Goal: Task Accomplishment & Management: Manage account settings

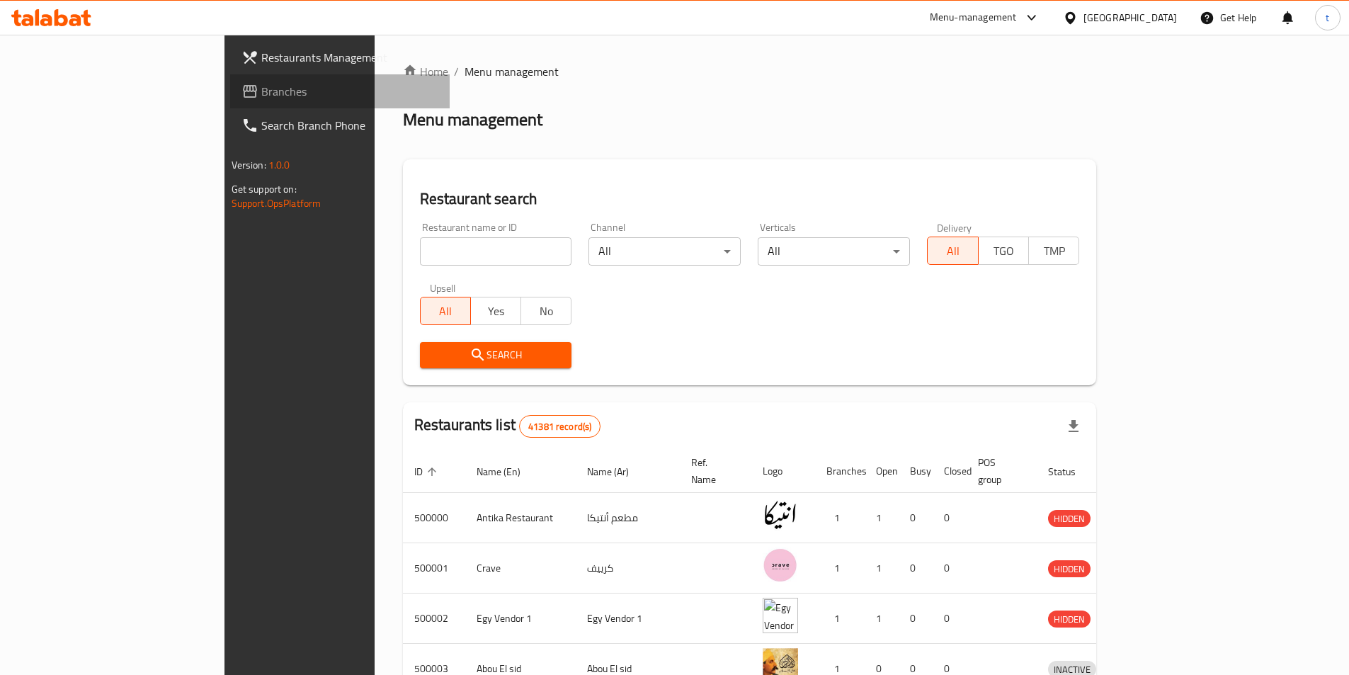
click at [261, 89] on span "Branches" at bounding box center [349, 91] width 177 height 17
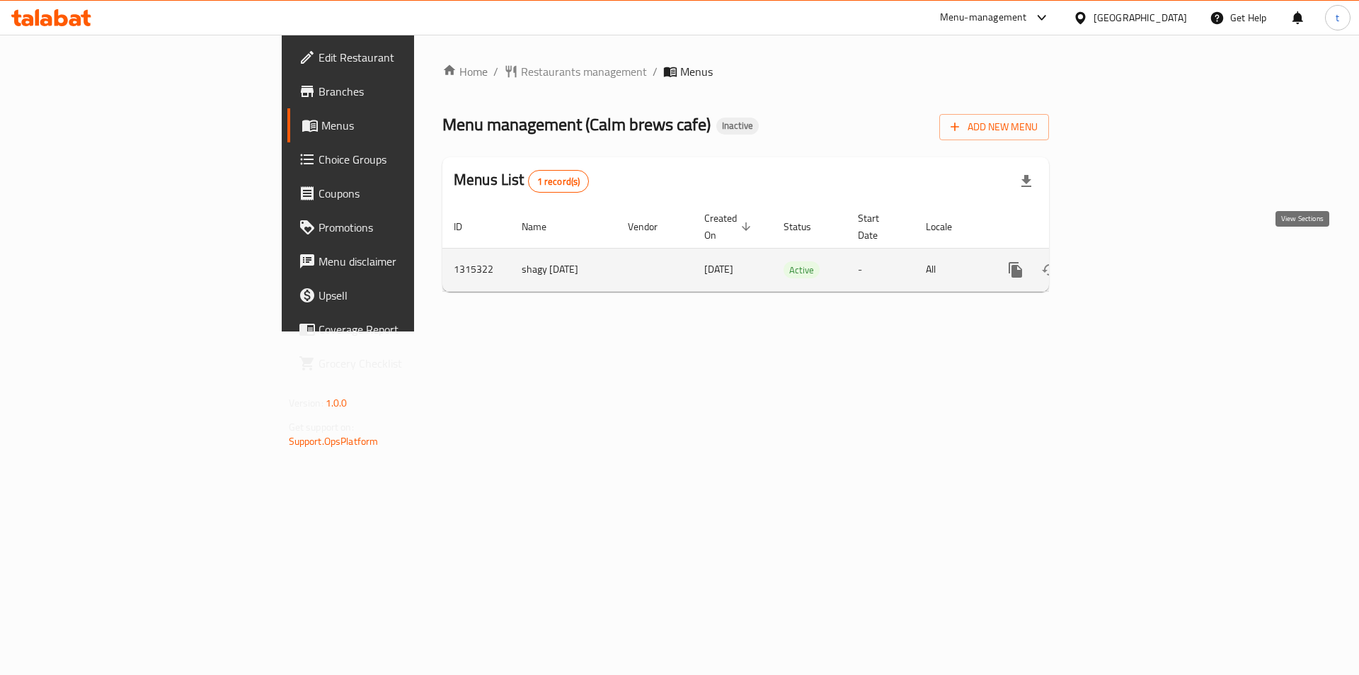
click at [1127, 261] on icon "enhanced table" at bounding box center [1118, 269] width 17 height 17
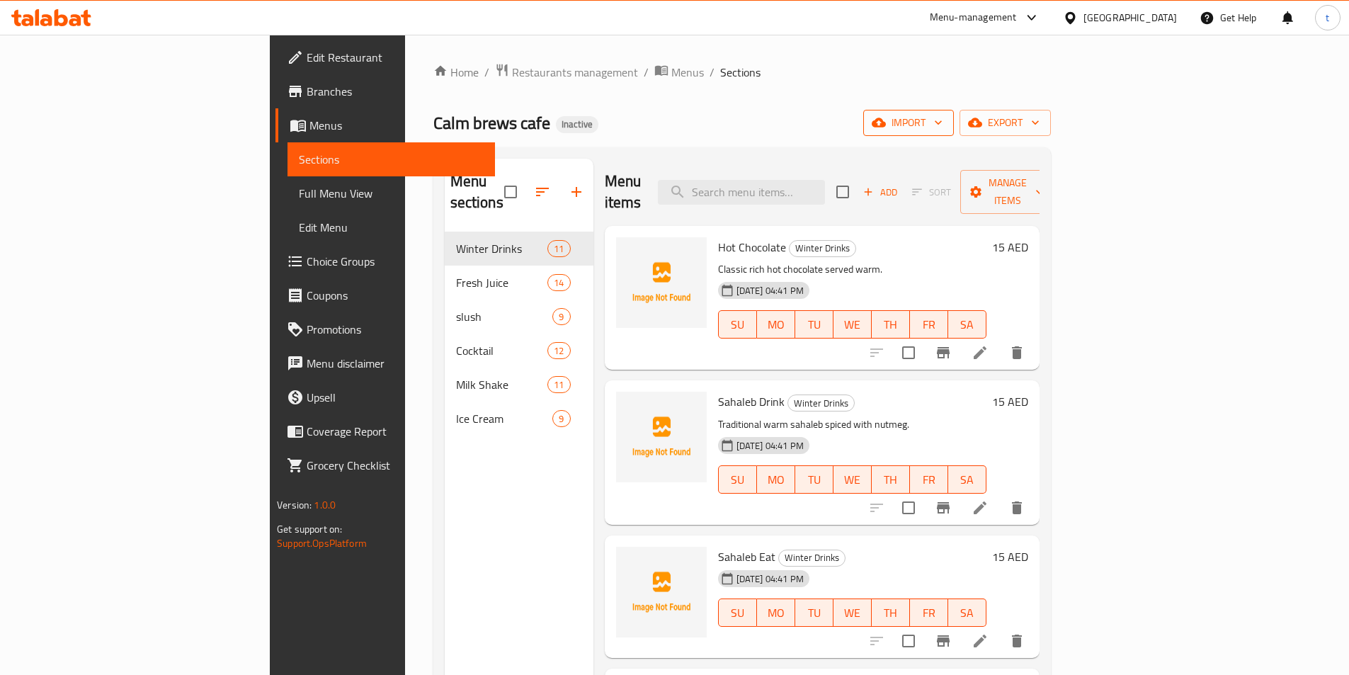
click at [942, 115] on span "import" at bounding box center [908, 123] width 68 height 18
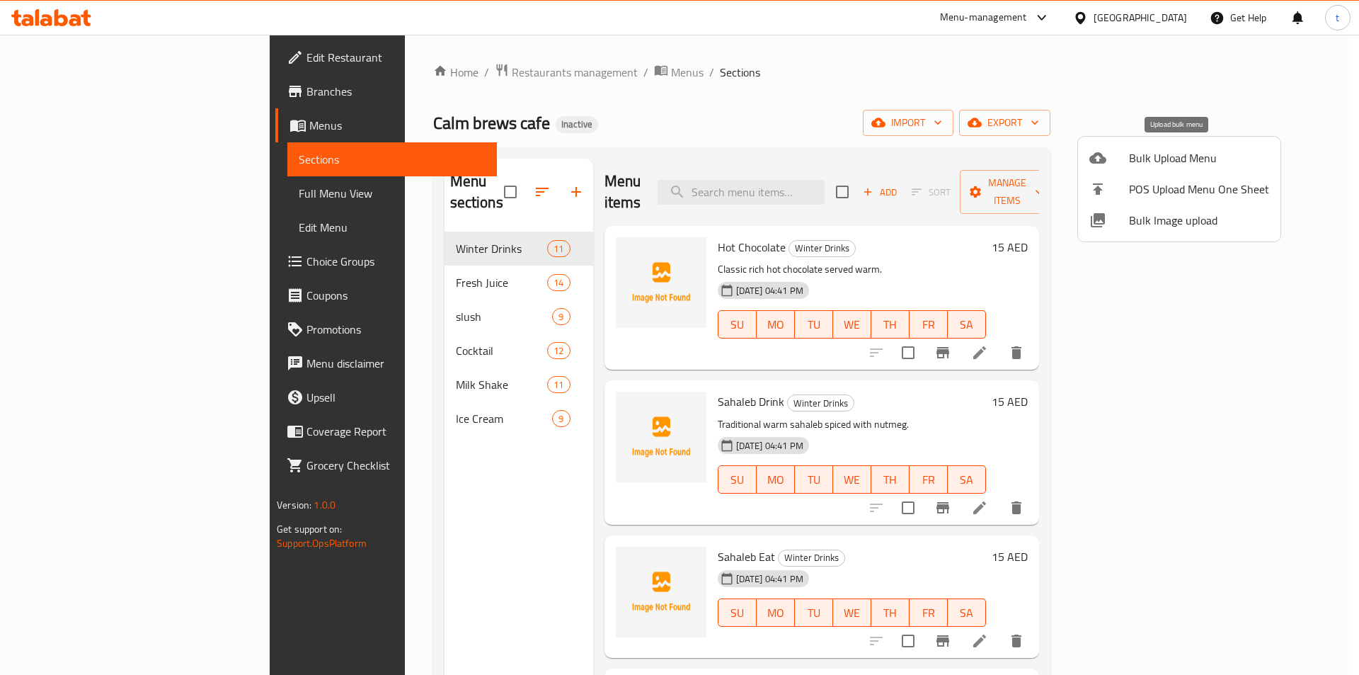
click at [1127, 168] on li "Bulk Upload Menu" at bounding box center [1179, 157] width 203 height 31
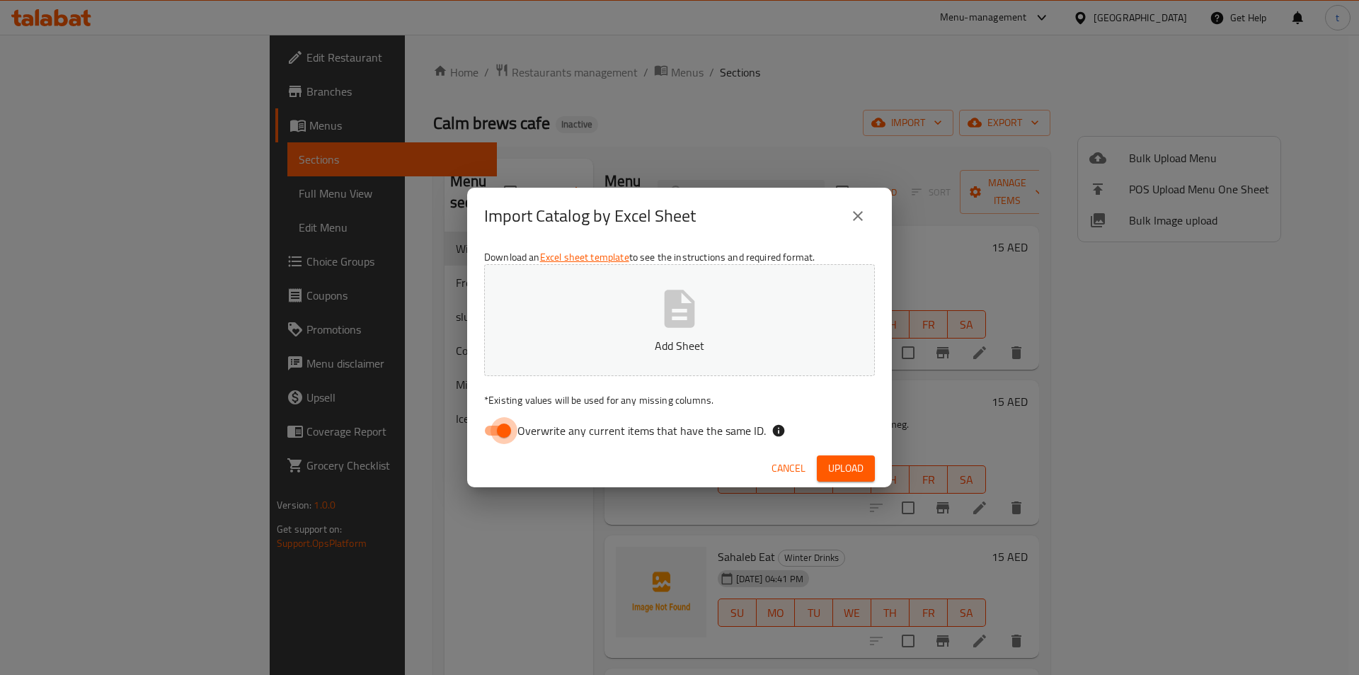
click at [489, 437] on input "Overwrite any current items that have the same ID." at bounding box center [504, 430] width 81 height 27
checkbox input "false"
click at [830, 460] on span "Upload" at bounding box center [845, 469] width 35 height 18
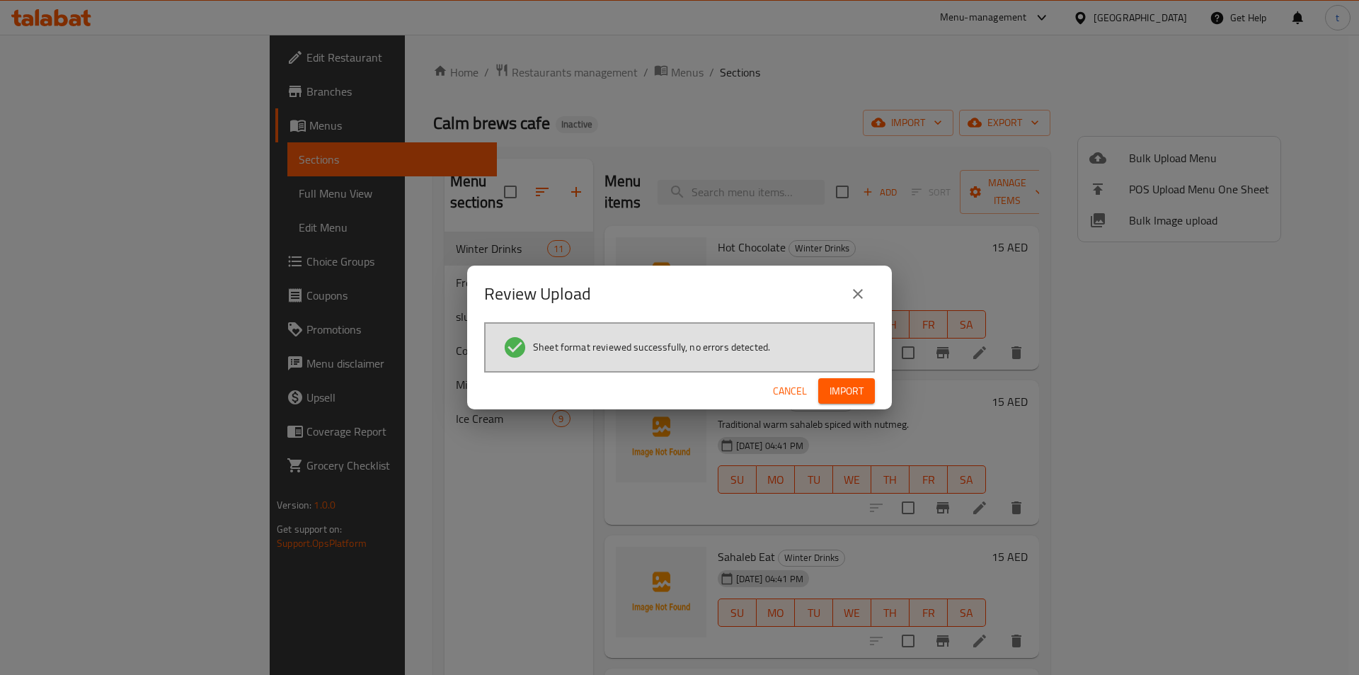
click at [860, 395] on span "Import" at bounding box center [847, 391] width 34 height 18
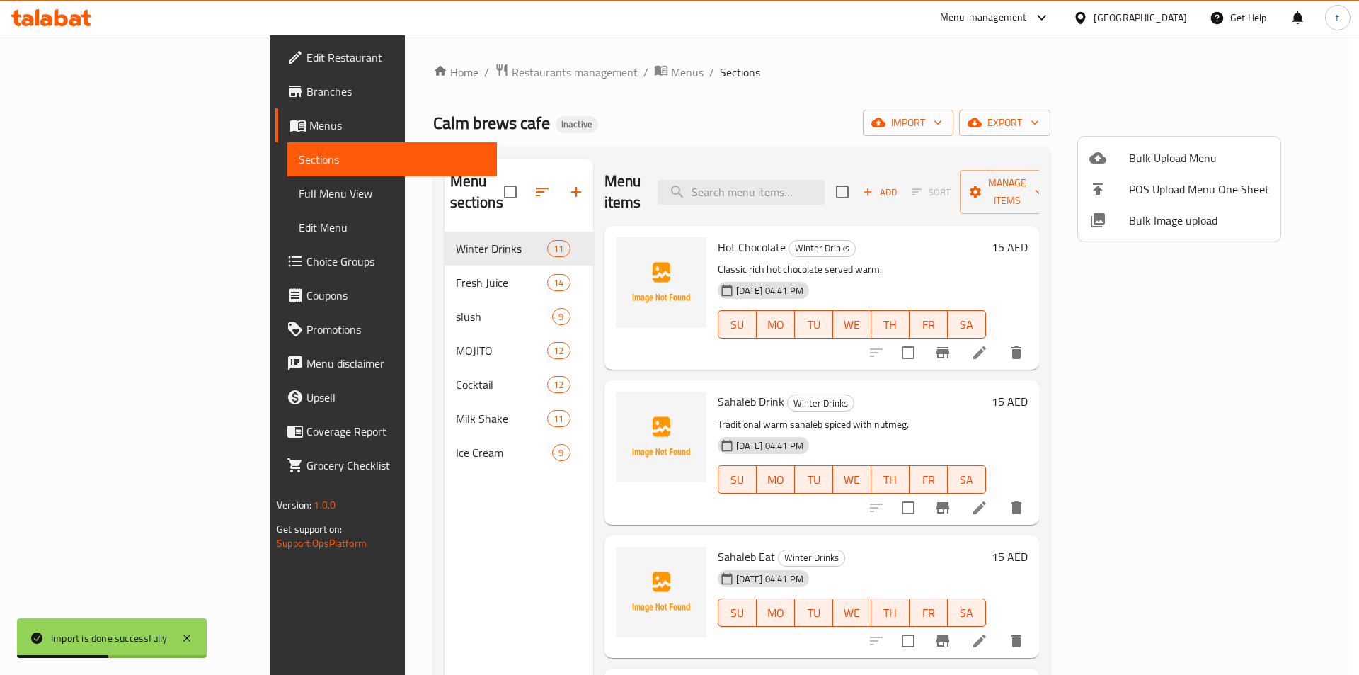
click at [103, 186] on div at bounding box center [679, 337] width 1359 height 675
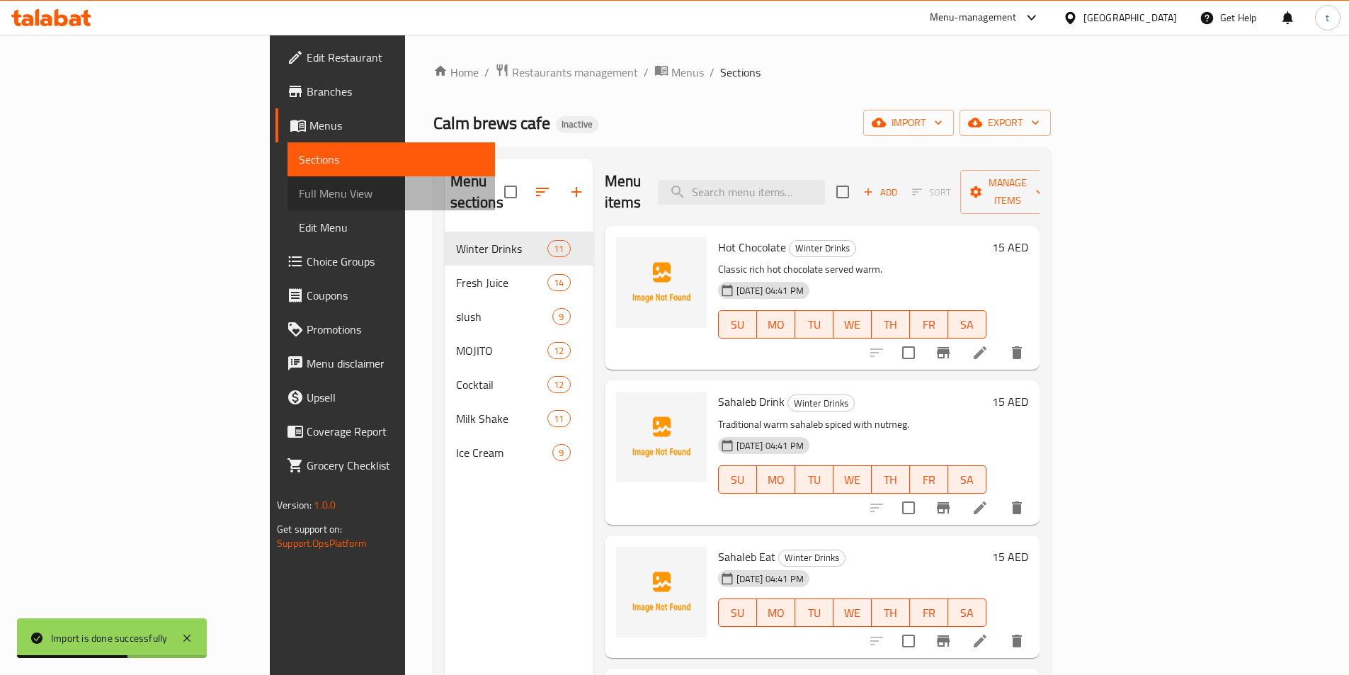
click at [299, 197] on span "Full Menu View" at bounding box center [391, 193] width 185 height 17
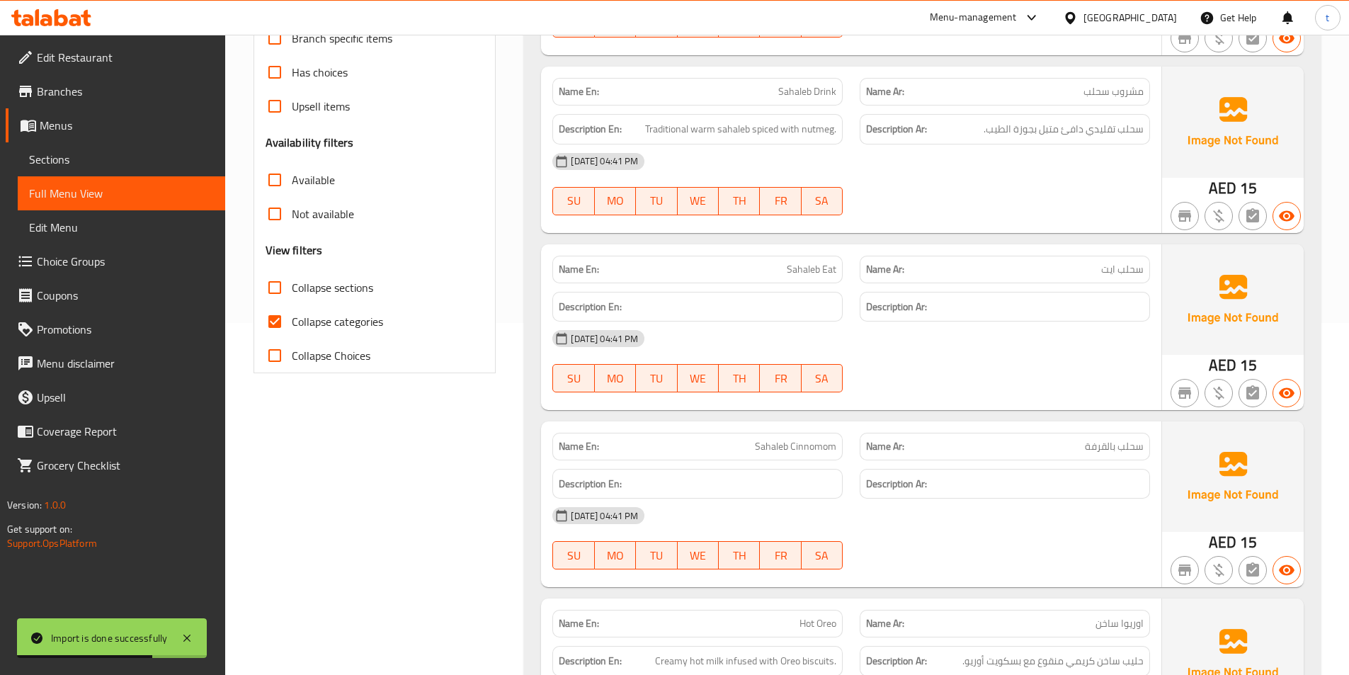
scroll to position [354, 0]
click at [289, 321] on input "Collapse categories" at bounding box center [275, 319] width 34 height 34
checkbox input "false"
click at [271, 287] on input "Collapse sections" at bounding box center [275, 285] width 34 height 34
checkbox input "true"
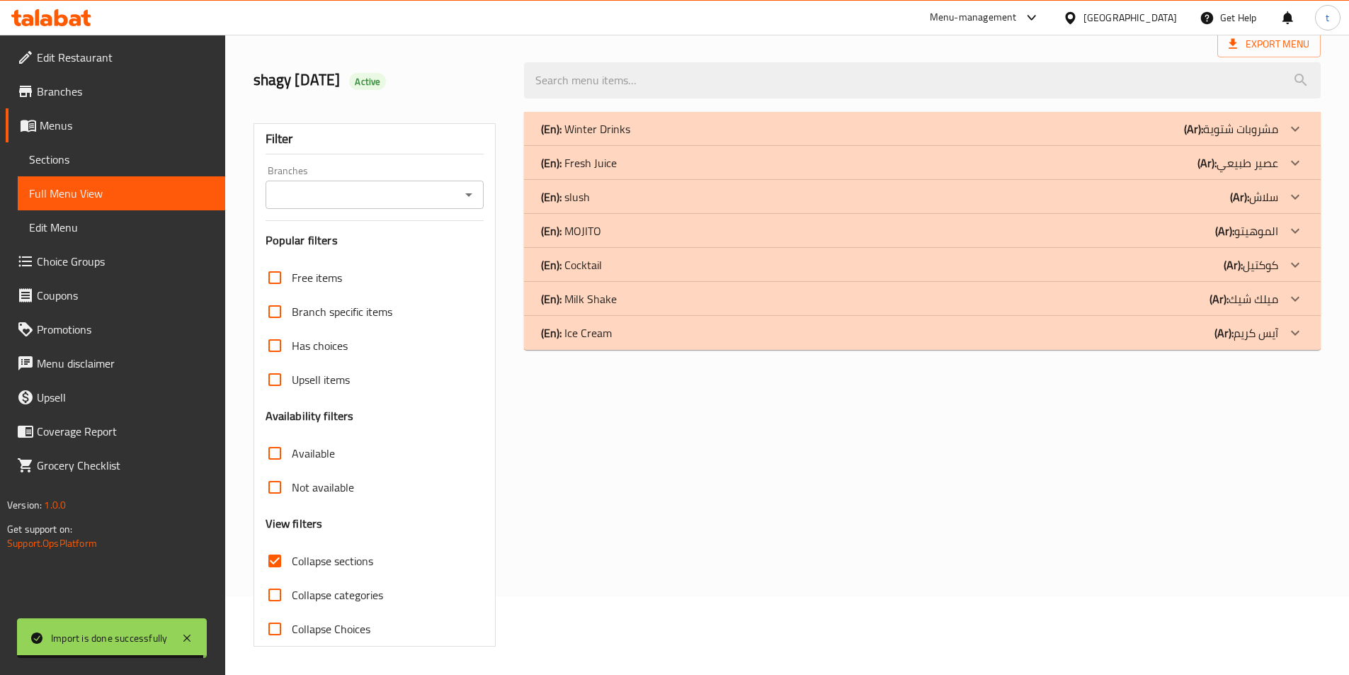
scroll to position [79, 0]
click at [1301, 229] on icon at bounding box center [1295, 230] width 17 height 17
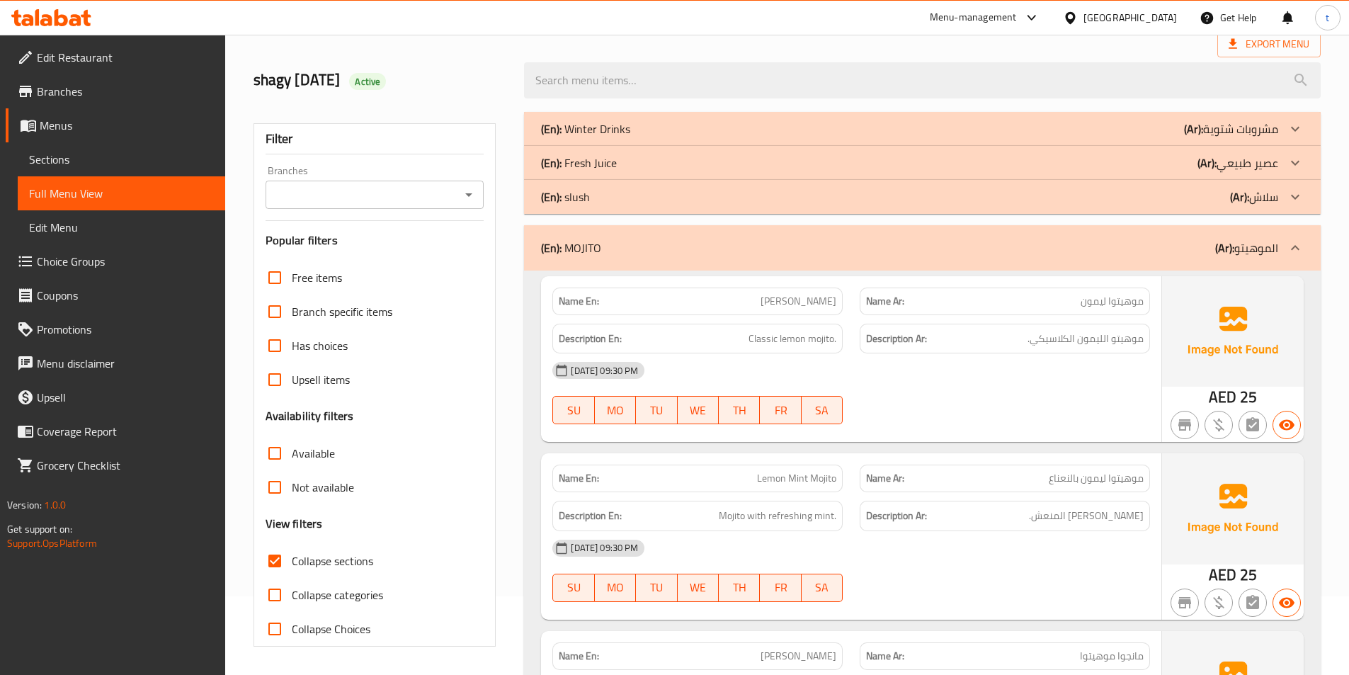
click at [1120, 302] on span "موهيتوا ليمون" at bounding box center [1111, 301] width 63 height 15
click at [809, 297] on span "[PERSON_NAME]" at bounding box center [798, 301] width 76 height 15
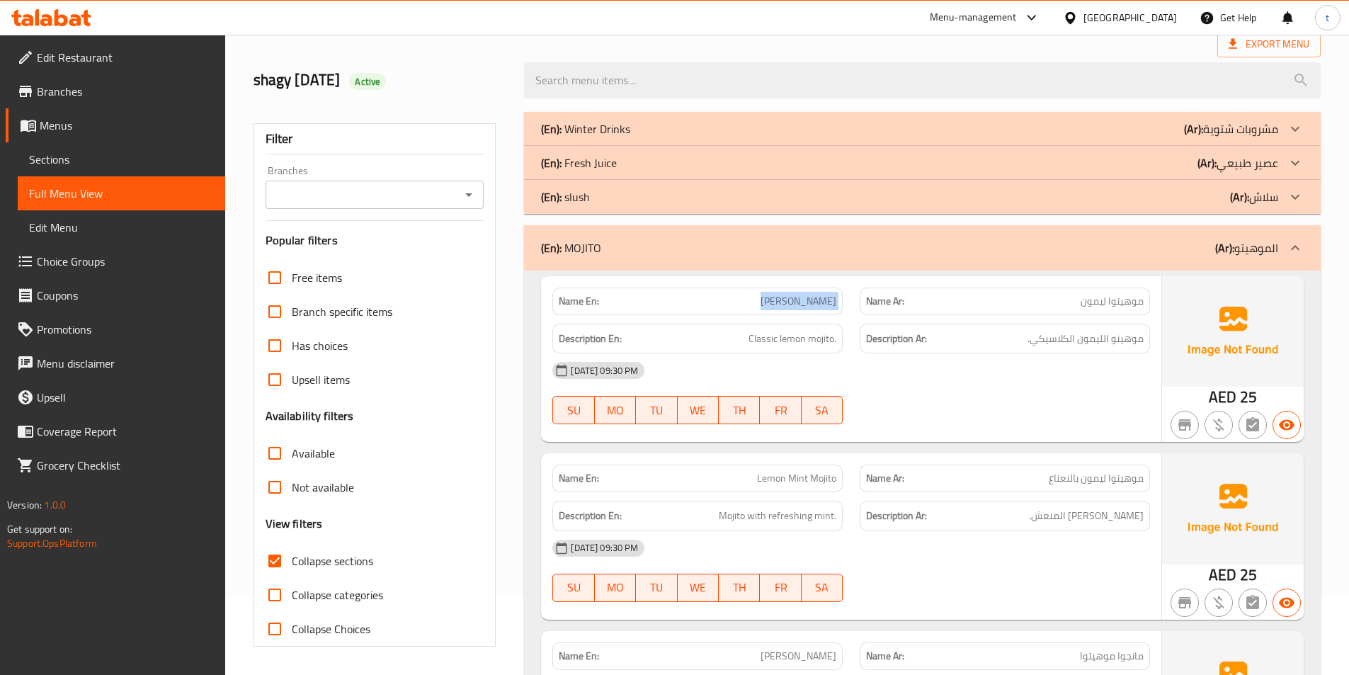
click at [809, 297] on span "[PERSON_NAME]" at bounding box center [798, 301] width 76 height 15
click at [753, 336] on span "Classic lemon mojito." at bounding box center [792, 339] width 88 height 18
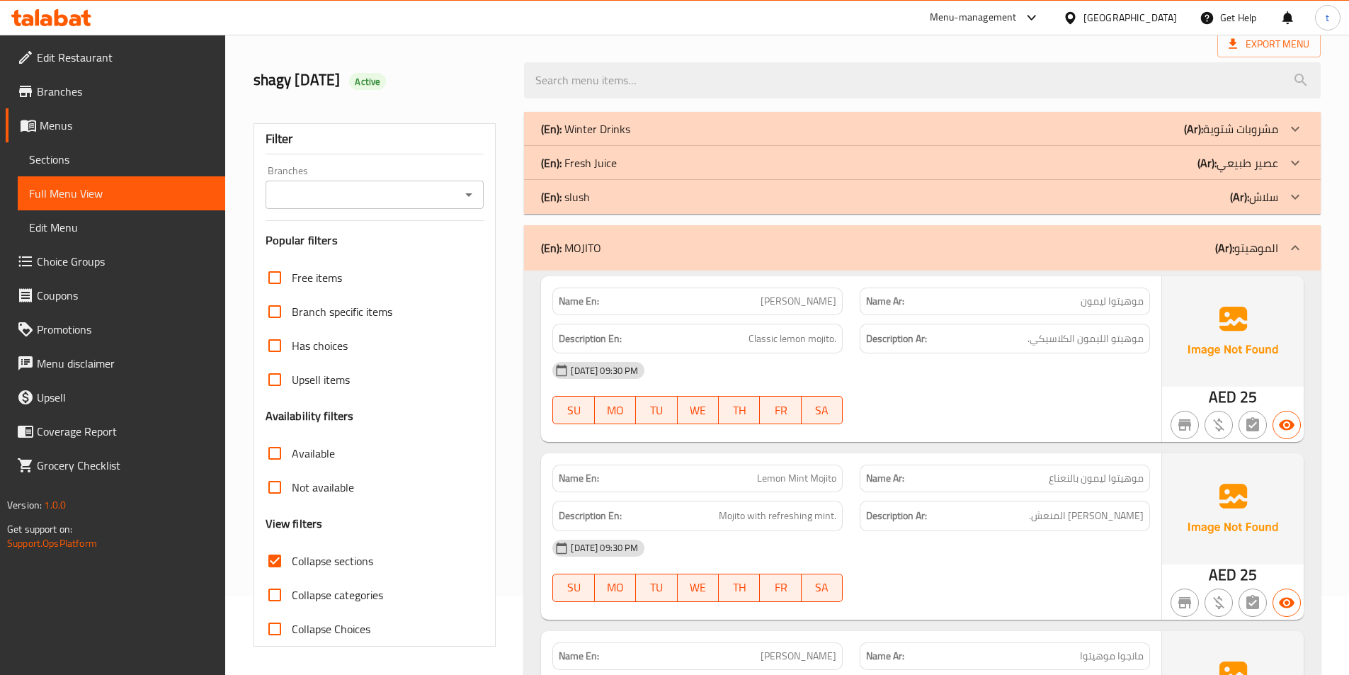
click at [1133, 320] on div "Description Ar: موهيتو الليمون الكلاسيكي." at bounding box center [1004, 338] width 307 height 47
click at [1112, 330] on span "موهيتو الليمون الكلاسيكي." at bounding box center [1085, 339] width 116 height 18
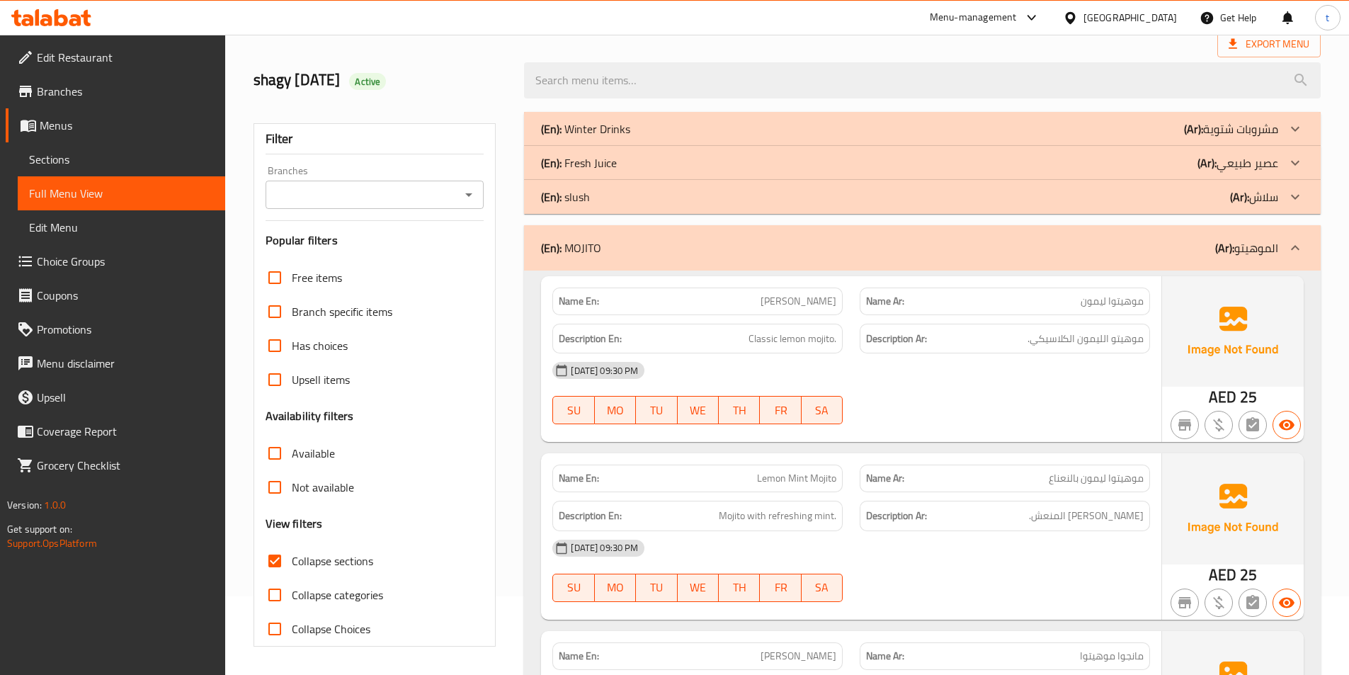
click at [1107, 476] on span "موهيتوا ليمون بالنعناع" at bounding box center [1096, 478] width 95 height 15
click at [806, 487] on div "Name En: Lemon Mint Mojito" at bounding box center [697, 478] width 290 height 28
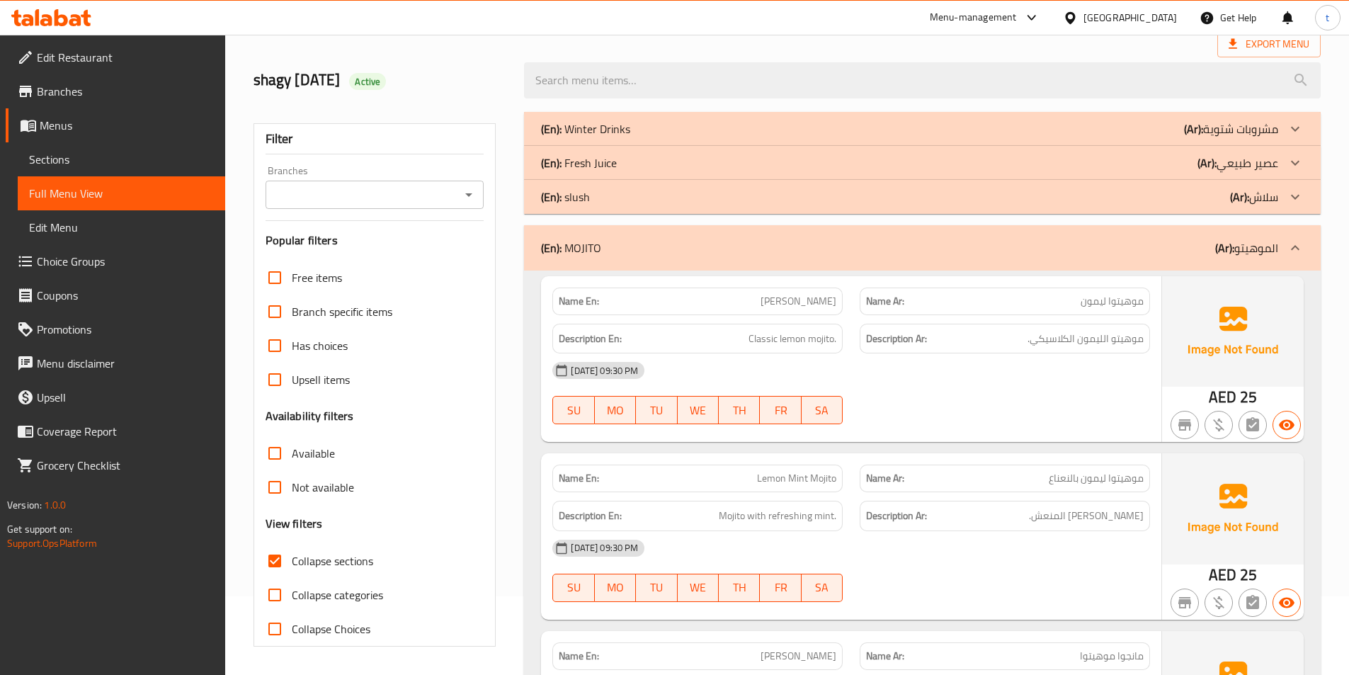
click at [809, 481] on span "Lemon Mint Mojito" at bounding box center [796, 478] width 79 height 15
drag, startPoint x: 719, startPoint y: 520, endPoint x: 845, endPoint y: 524, distance: 126.1
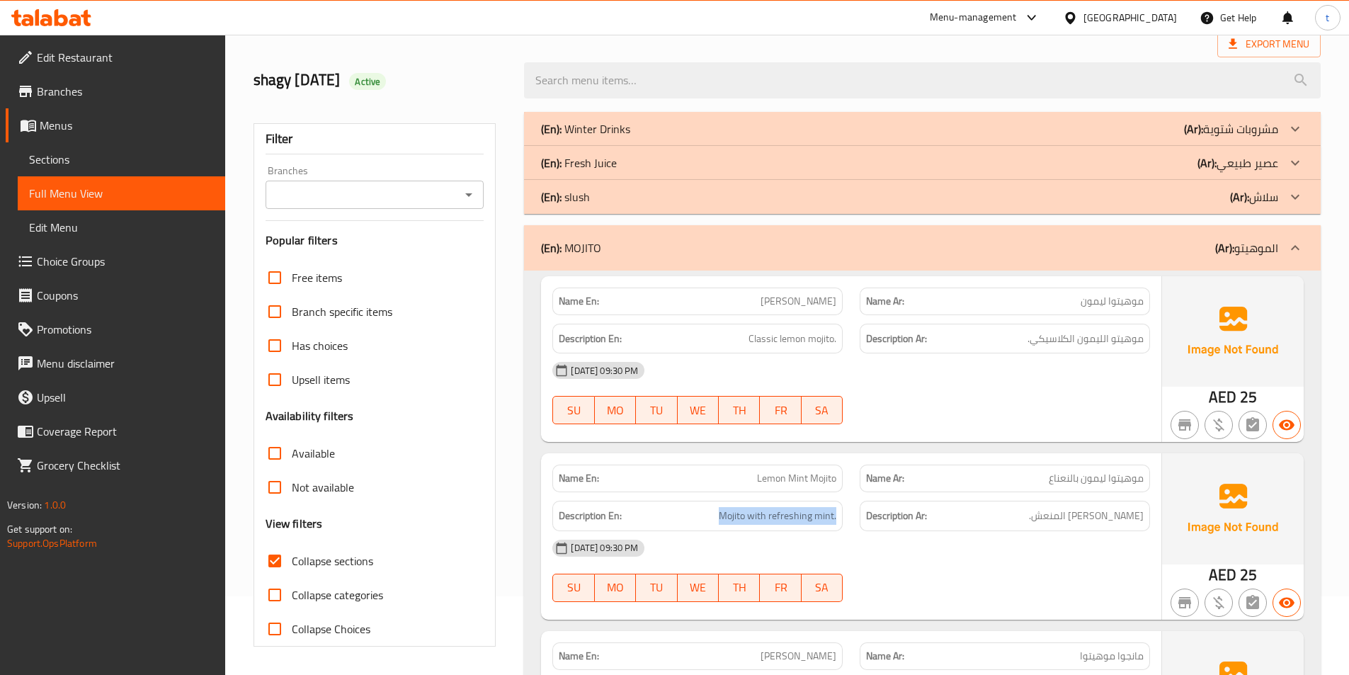
click at [845, 524] on div "Description En: Mojito with refreshing mint." at bounding box center [697, 515] width 307 height 47
drag, startPoint x: 1131, startPoint y: 519, endPoint x: 1039, endPoint y: 508, distance: 92.0
click at [1039, 508] on h6 "Description Ar: موهيتو بالنعناع المنعش." at bounding box center [1005, 516] width 278 height 18
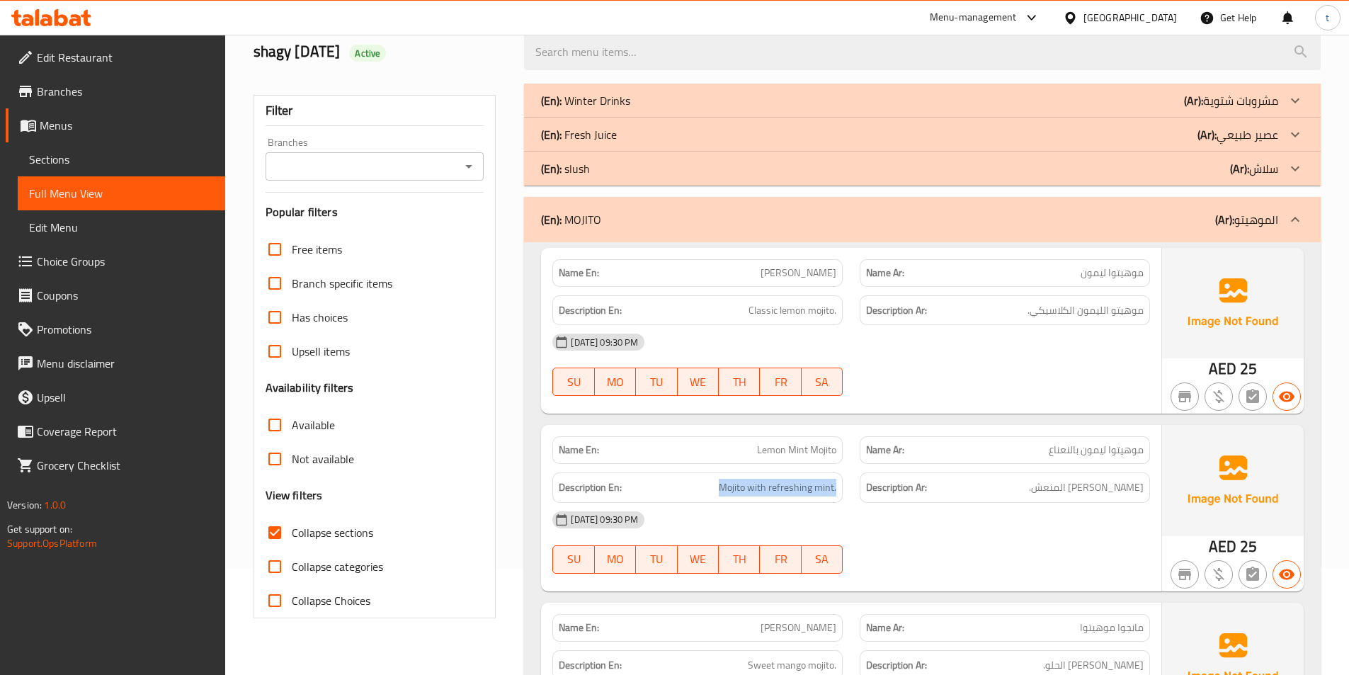
scroll to position [433, 0]
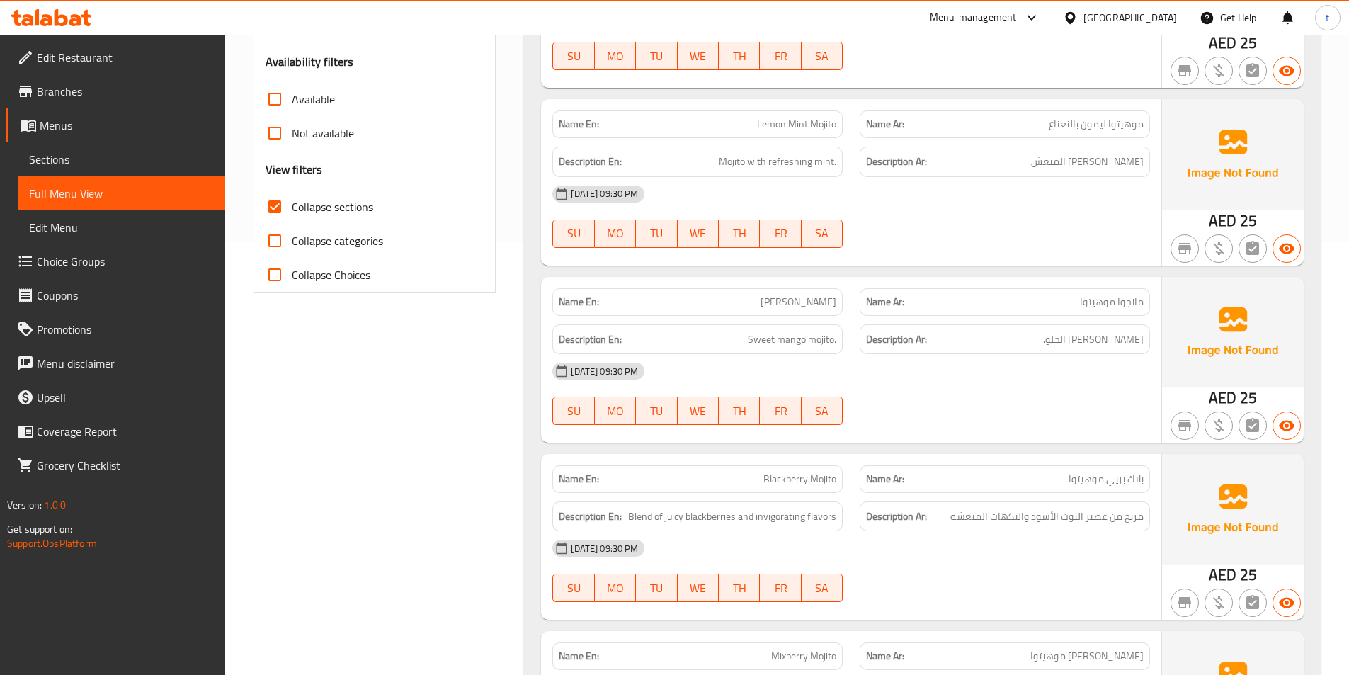
click at [1127, 295] on span "مانجوا موهيتوا" at bounding box center [1112, 302] width 64 height 15
click at [804, 309] on span "[PERSON_NAME]" at bounding box center [798, 302] width 76 height 15
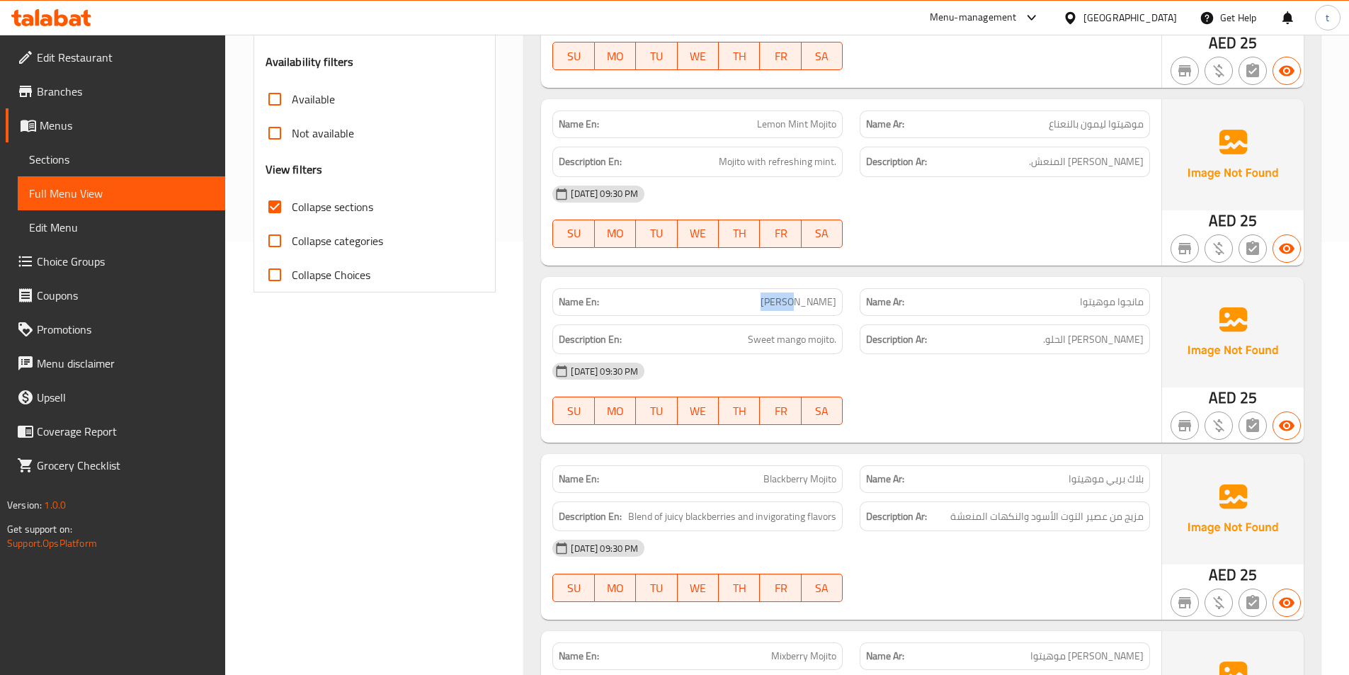
click at [804, 309] on span "[PERSON_NAME]" at bounding box center [798, 302] width 76 height 15
click at [746, 354] on div "[DATE] 09:30 PM" at bounding box center [851, 371] width 615 height 34
click at [775, 341] on span "Sweet mango mojito." at bounding box center [792, 340] width 89 height 18
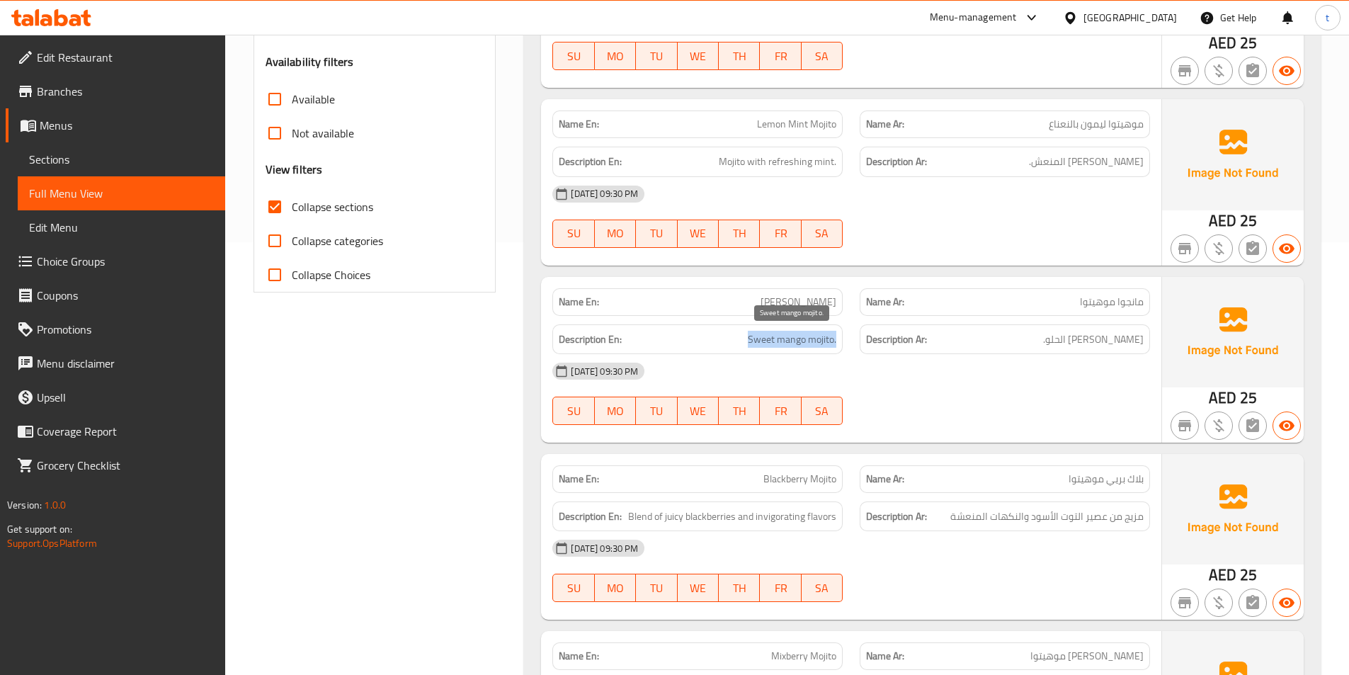
click at [775, 341] on span "Sweet mango mojito." at bounding box center [792, 340] width 89 height 18
click at [1119, 337] on span "[PERSON_NAME] الحلو." at bounding box center [1093, 340] width 101 height 18
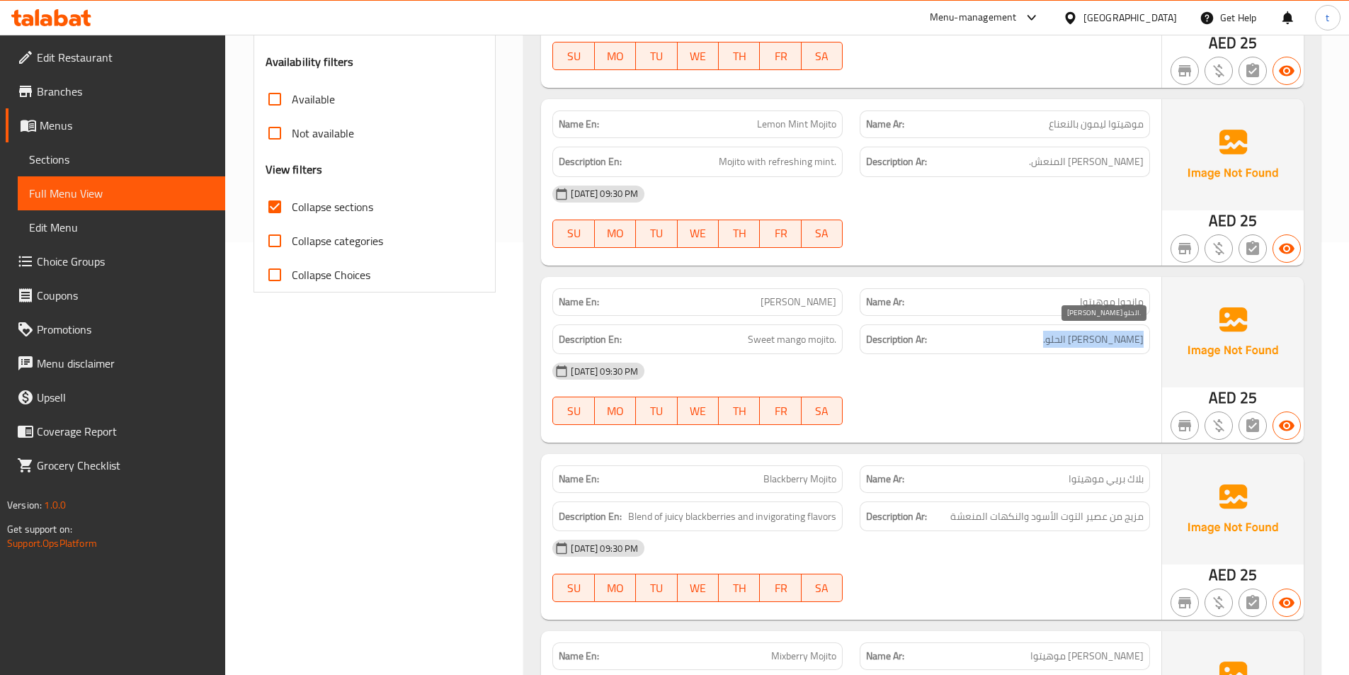
click at [1118, 337] on span "[PERSON_NAME] الحلو." at bounding box center [1093, 340] width 101 height 18
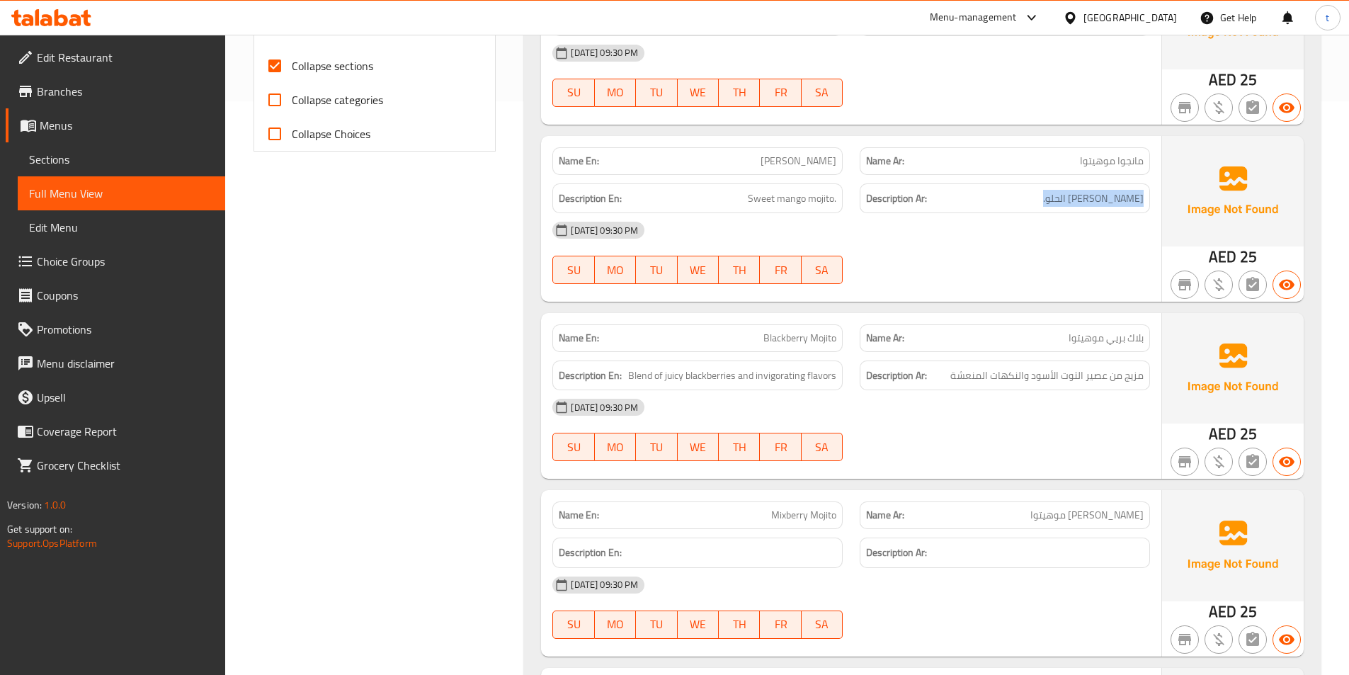
scroll to position [574, 0]
click at [1083, 341] on span "بلاك بريي موهيتوا" at bounding box center [1105, 337] width 75 height 15
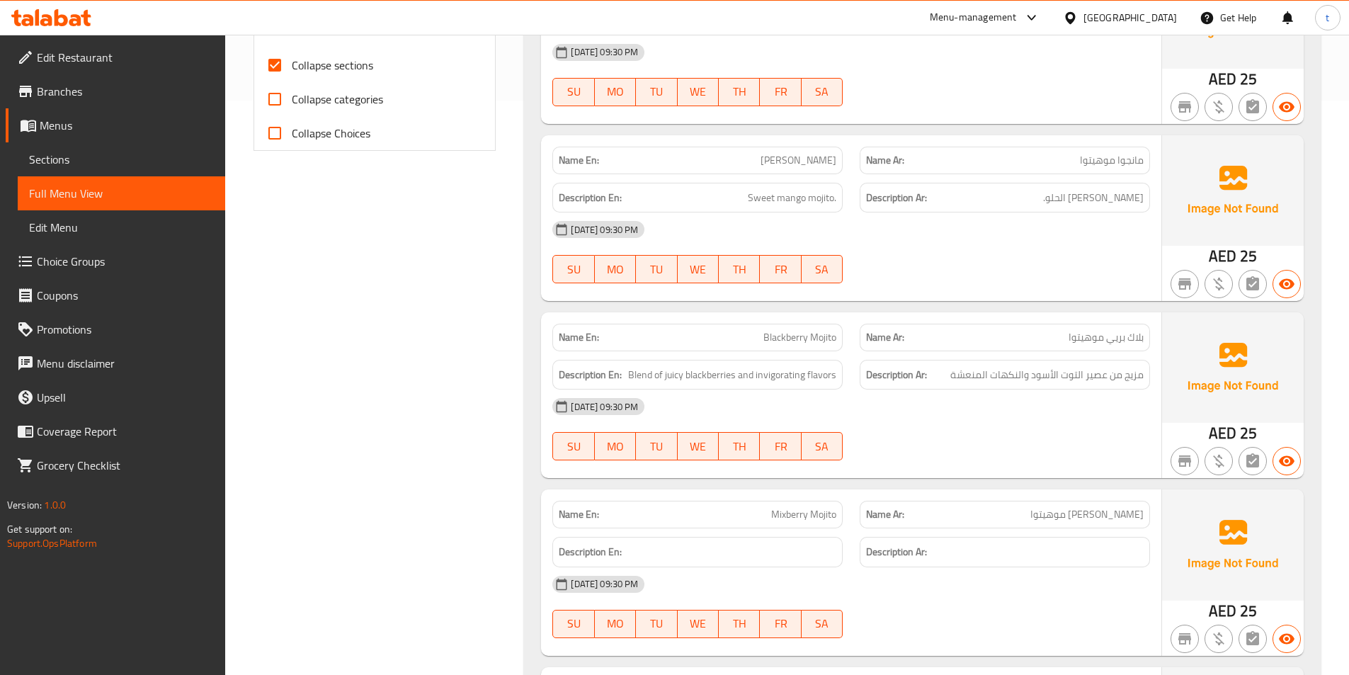
click at [821, 337] on span "Blackberry Mojito" at bounding box center [799, 337] width 73 height 15
click at [820, 336] on span "Blackberry Mojito" at bounding box center [799, 337] width 73 height 15
drag, startPoint x: 1141, startPoint y: 377, endPoint x: 944, endPoint y: 370, distance: 197.0
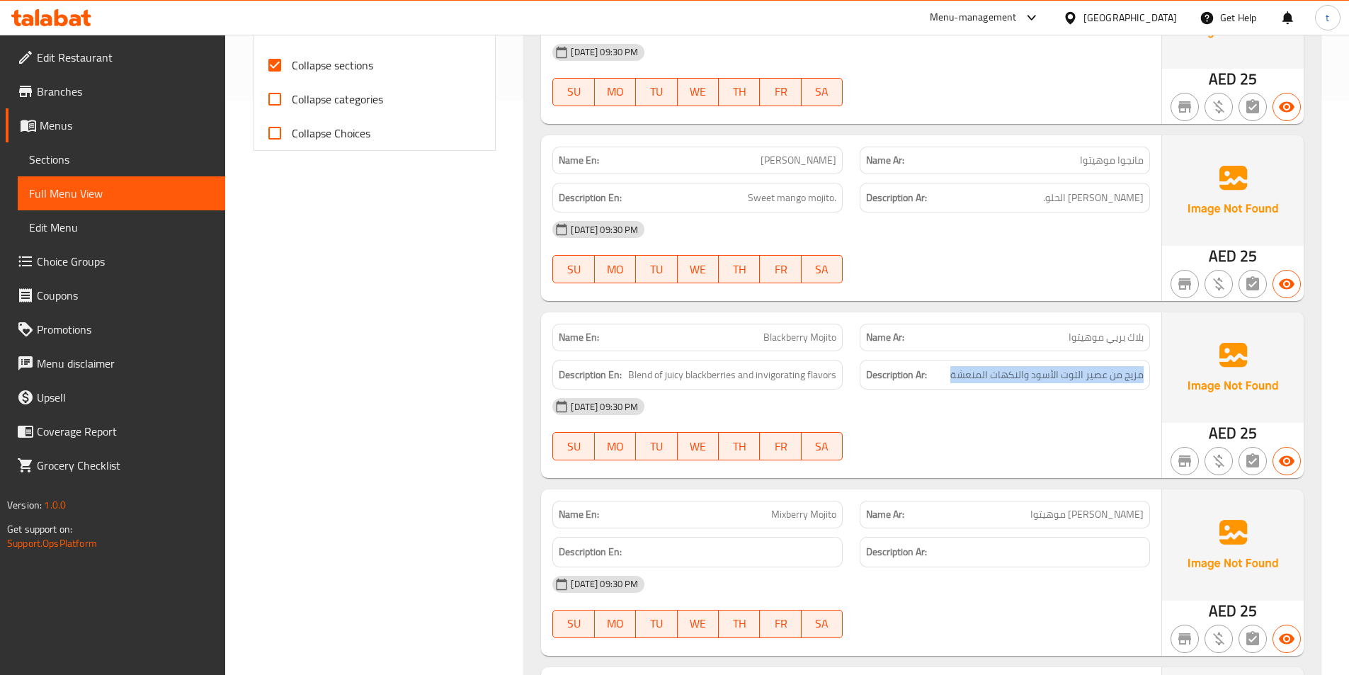
click at [944, 370] on h6 "Description Ar: مزيج من عصير التوت الأسود والنكهات المنعشة" at bounding box center [1005, 375] width 278 height 18
click at [806, 334] on span "Blackberry Mojito" at bounding box center [799, 337] width 73 height 15
click at [770, 332] on span "Blackberry Mojito" at bounding box center [799, 337] width 73 height 15
copy span "Blackberry"
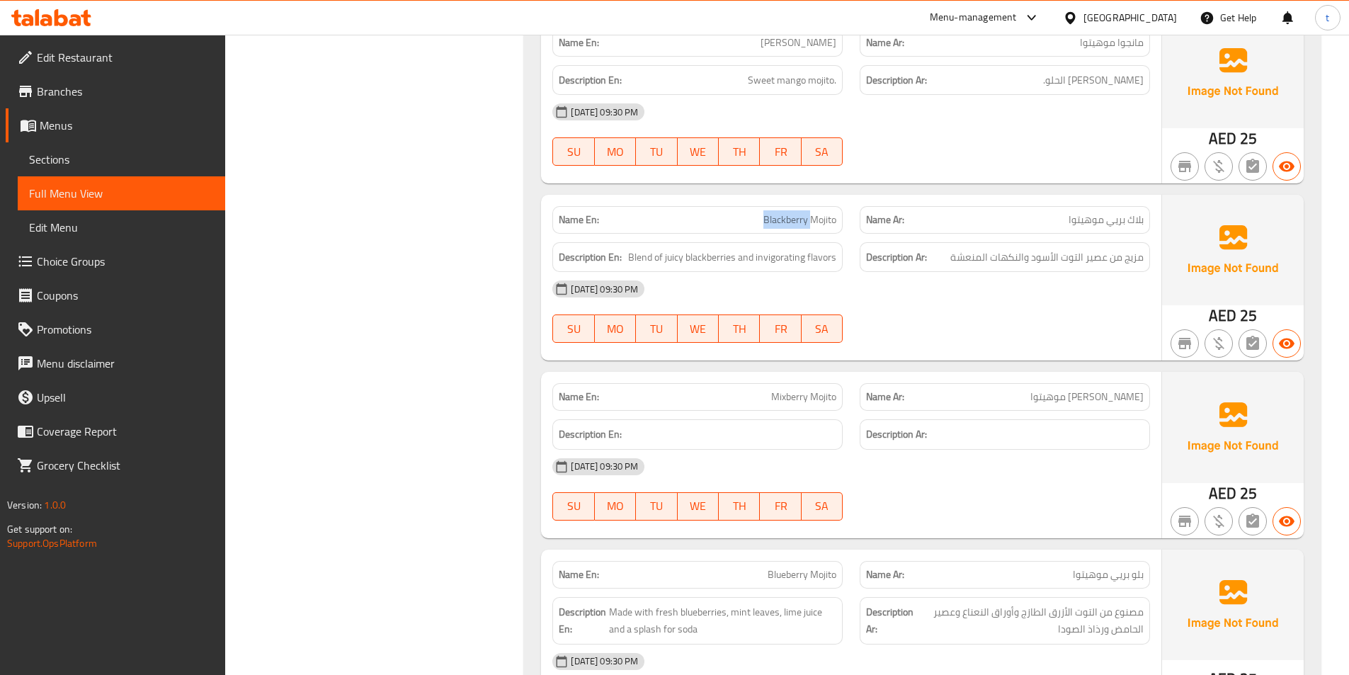
scroll to position [716, 0]
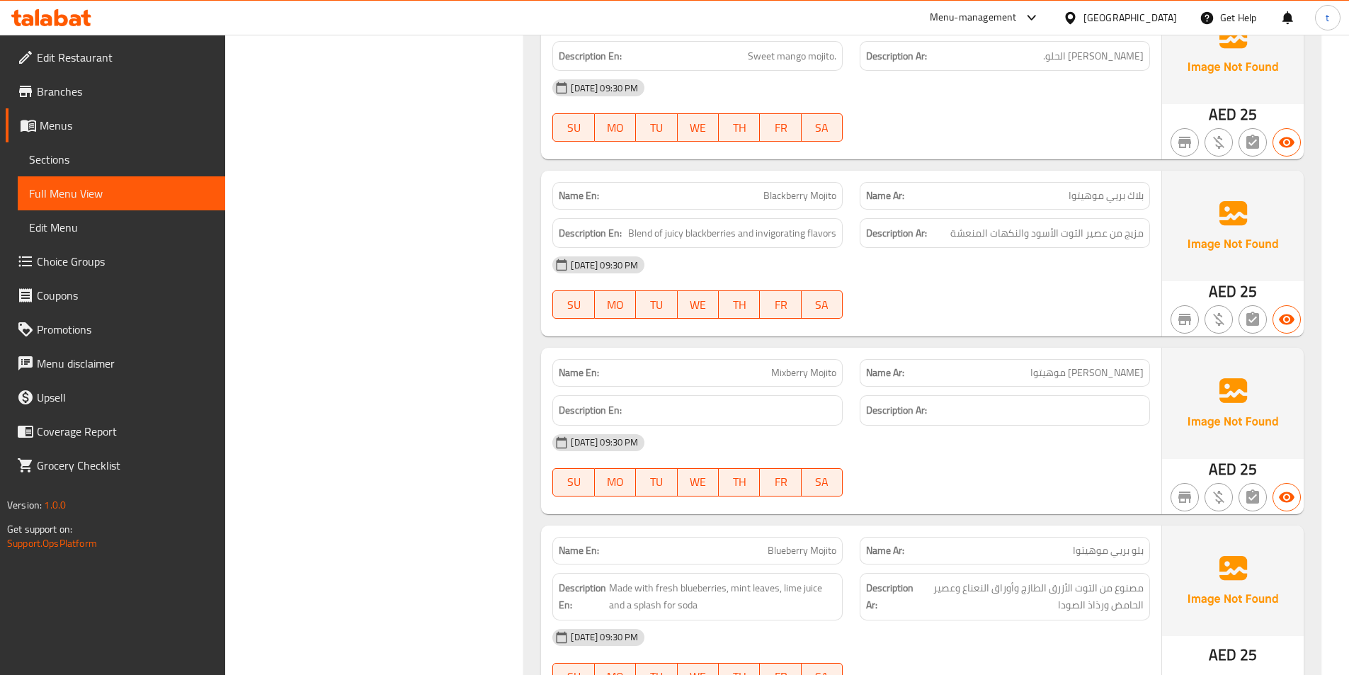
click at [1085, 370] on span "[PERSON_NAME] موهيتوا" at bounding box center [1086, 372] width 113 height 15
click at [741, 370] on p "Name En: Mixberry Mojito" at bounding box center [698, 372] width 278 height 15
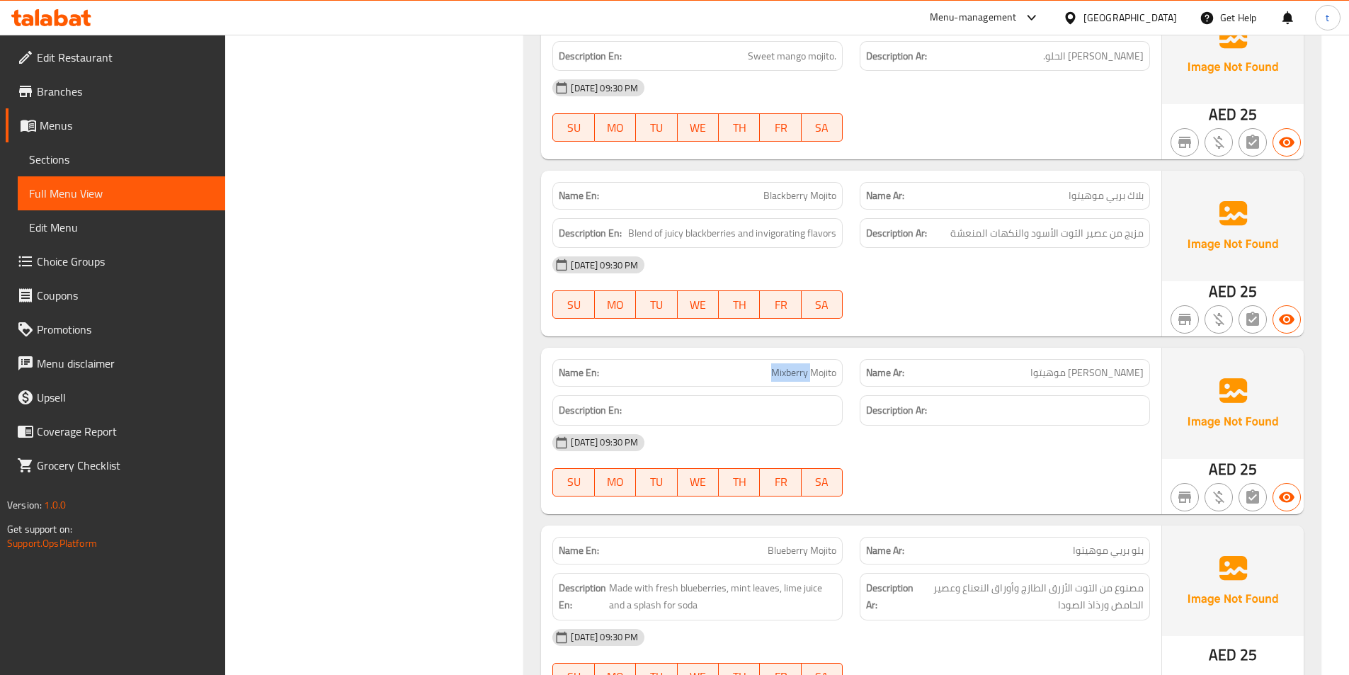
click at [771, 372] on span "Mixberry Mojito" at bounding box center [803, 372] width 65 height 15
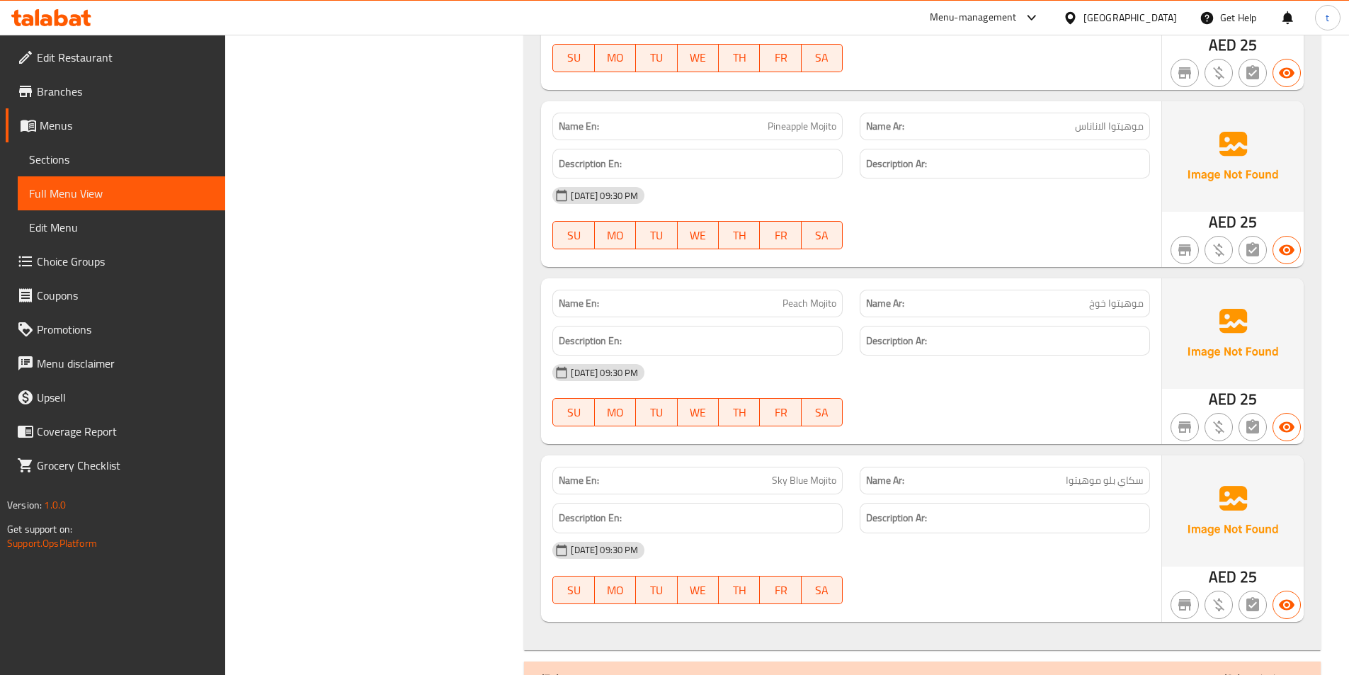
scroll to position [1983, 0]
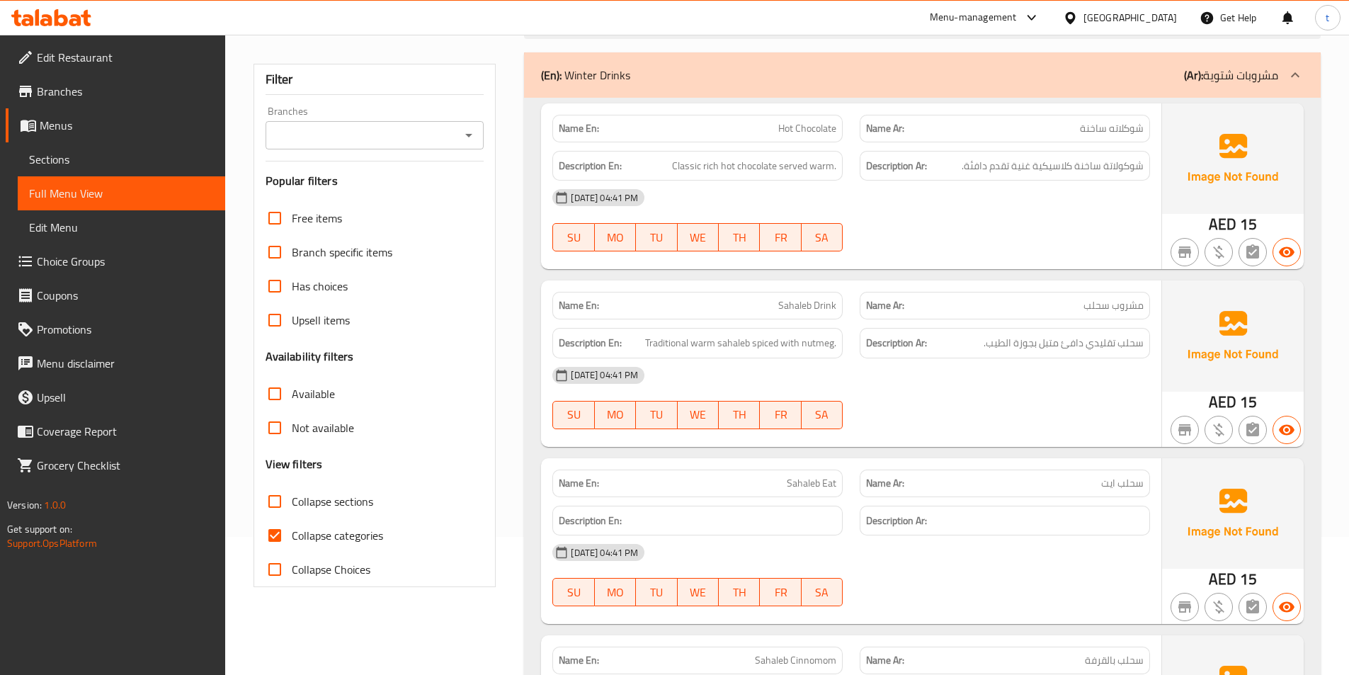
scroll to position [142, 0]
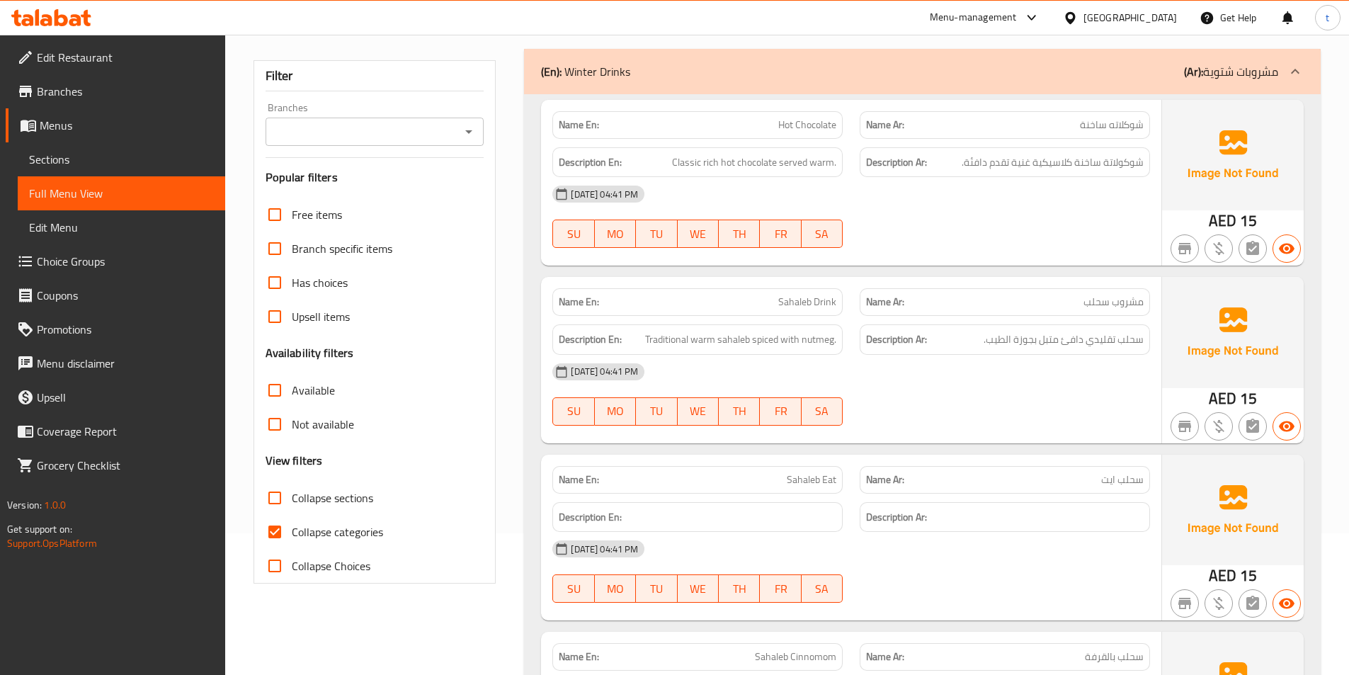
click at [265, 527] on input "Collapse categories" at bounding box center [275, 532] width 34 height 34
checkbox input "false"
click at [284, 495] on input "Collapse sections" at bounding box center [275, 498] width 34 height 34
checkbox input "true"
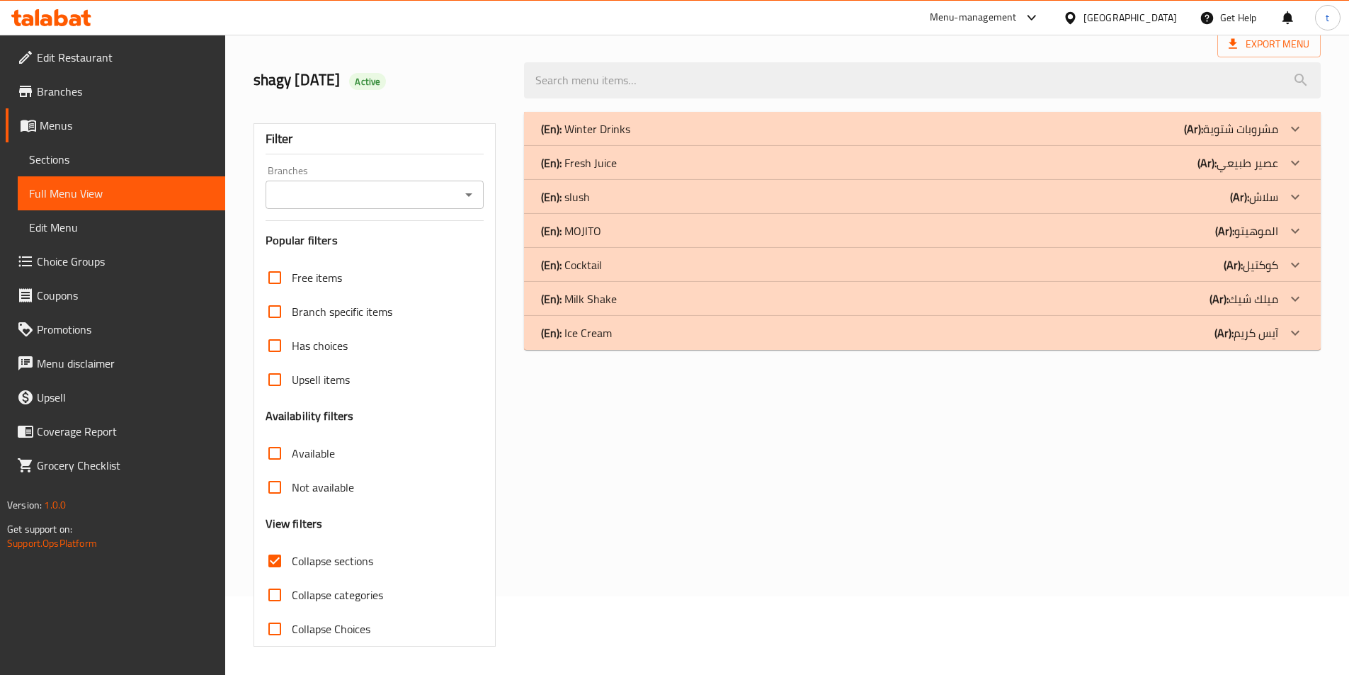
scroll to position [79, 0]
click at [1289, 299] on icon at bounding box center [1295, 298] width 17 height 17
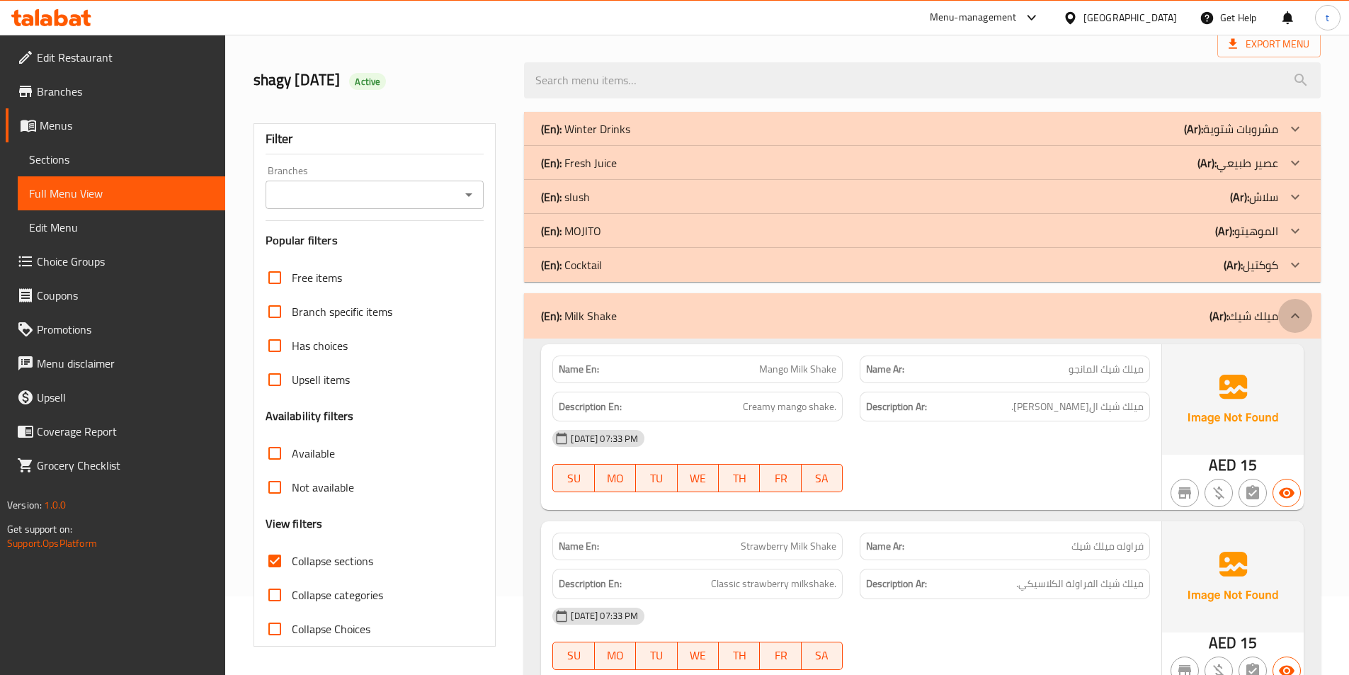
click at [1292, 307] on icon at bounding box center [1295, 315] width 17 height 17
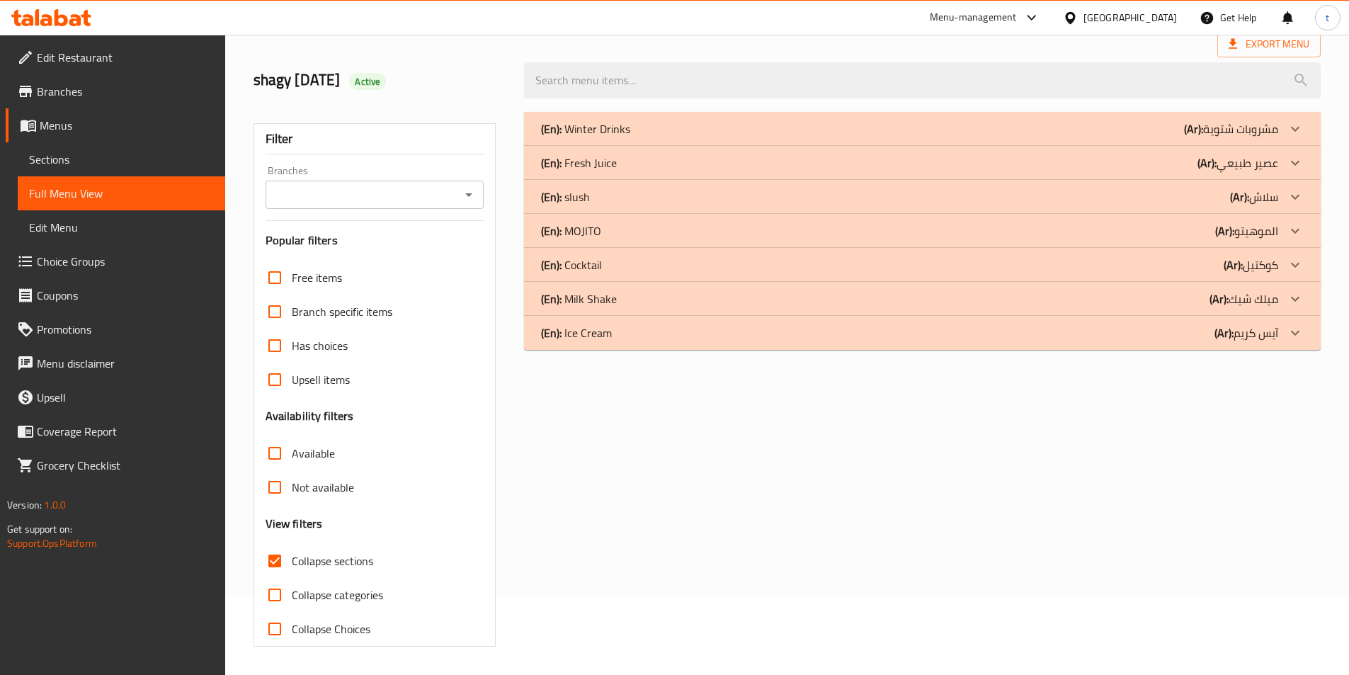
click at [1288, 225] on icon at bounding box center [1295, 230] width 17 height 17
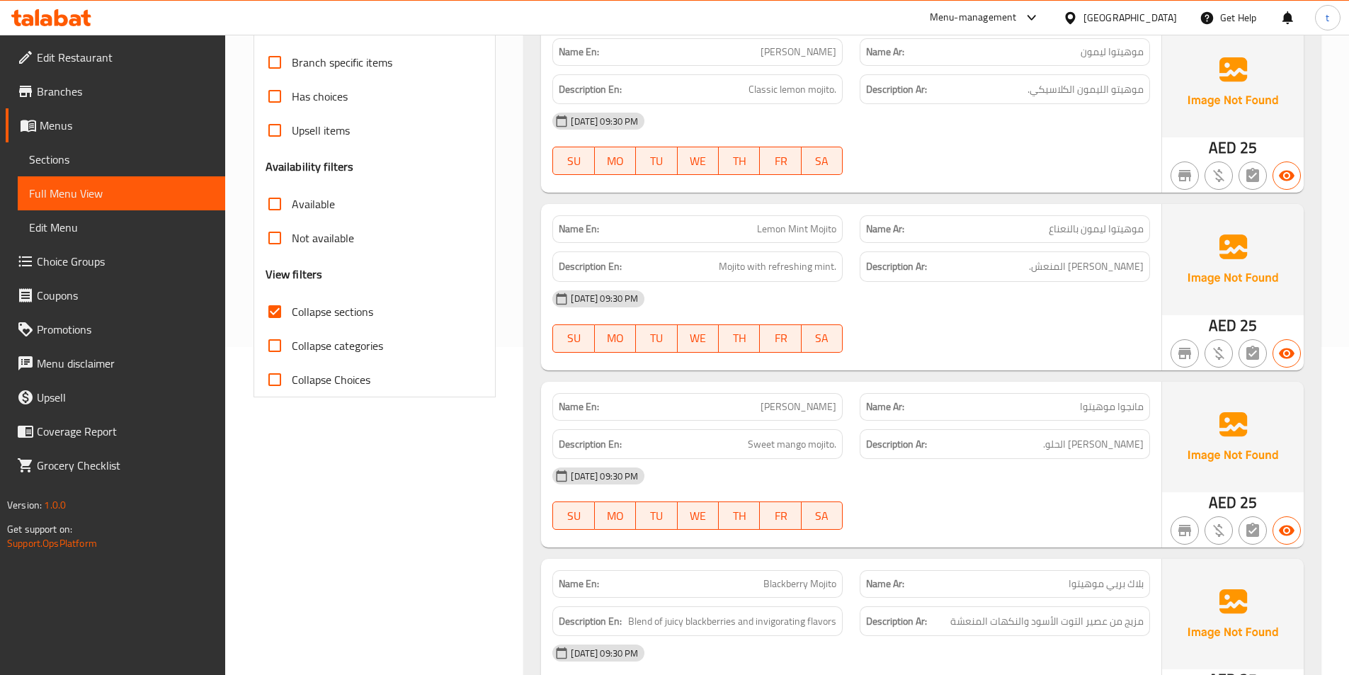
scroll to position [0, 0]
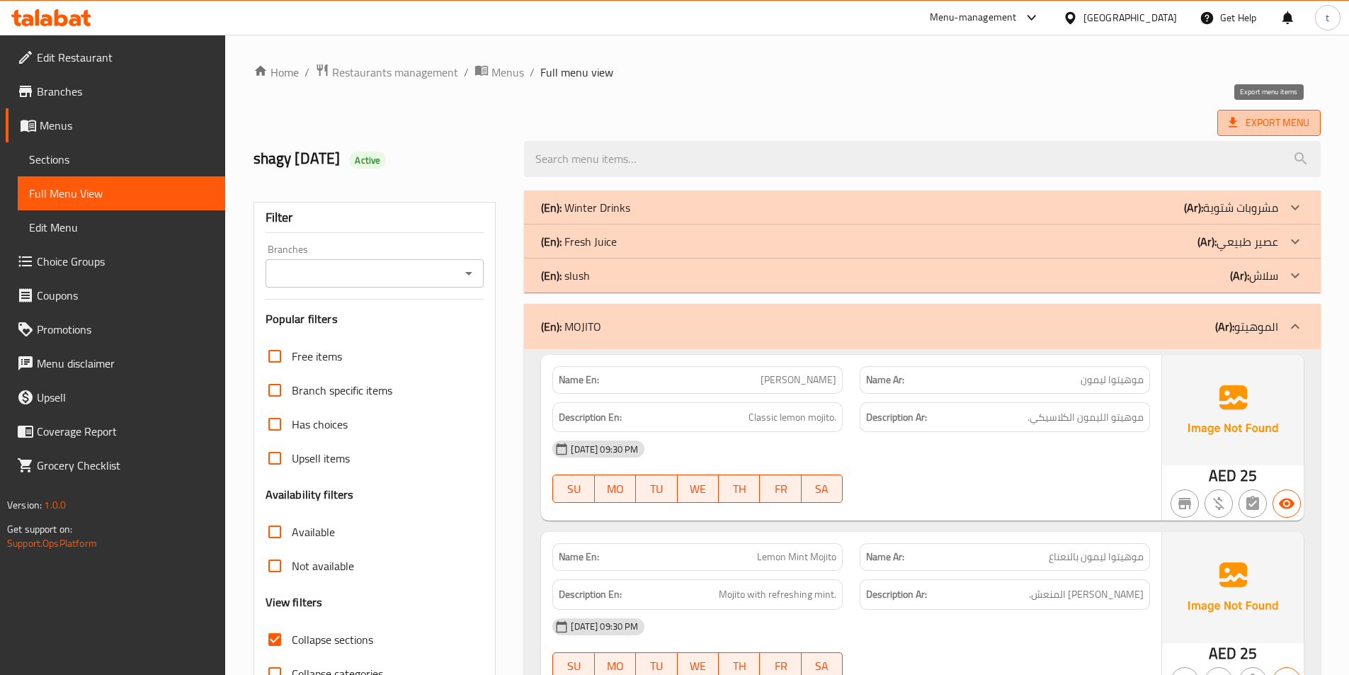
click at [1240, 113] on span "Export Menu" at bounding box center [1268, 123] width 103 height 26
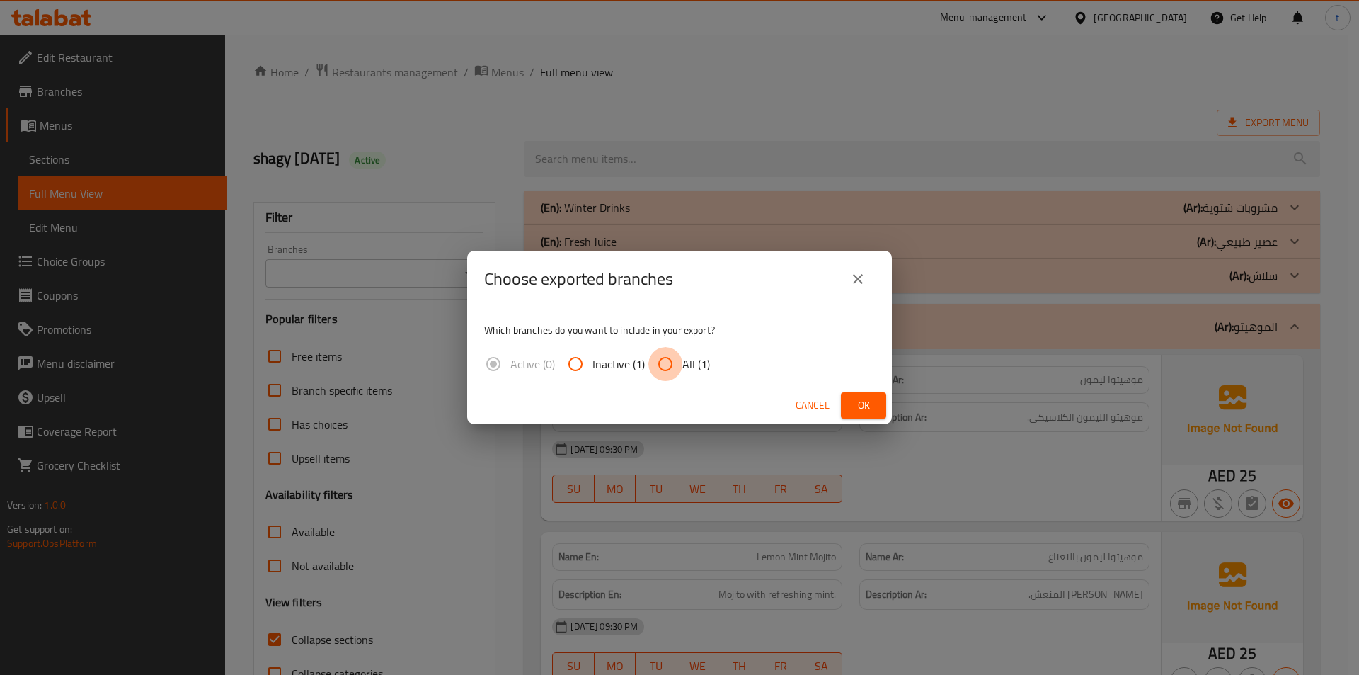
click at [656, 372] on input "All (1)" at bounding box center [666, 364] width 34 height 34
radio input "true"
click at [851, 398] on button "Ok" at bounding box center [863, 405] width 45 height 26
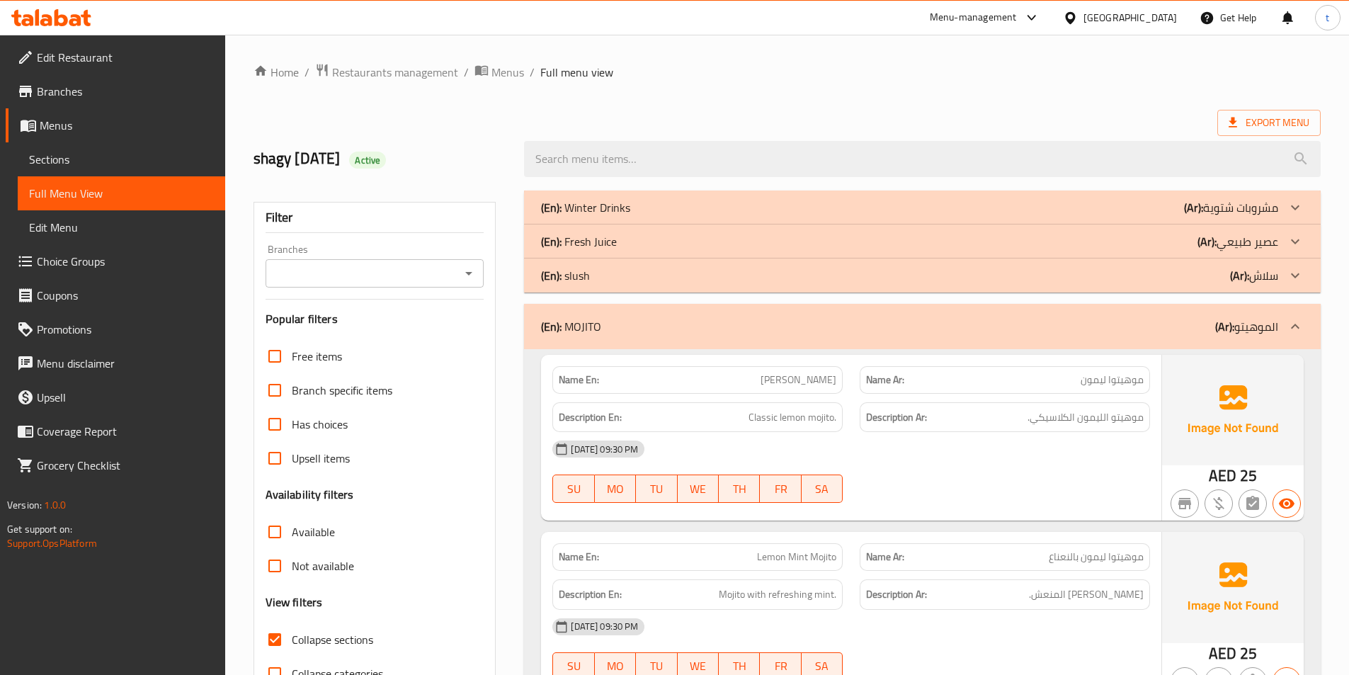
drag, startPoint x: 1154, startPoint y: 57, endPoint x: 1153, endPoint y: 67, distance: 10.6
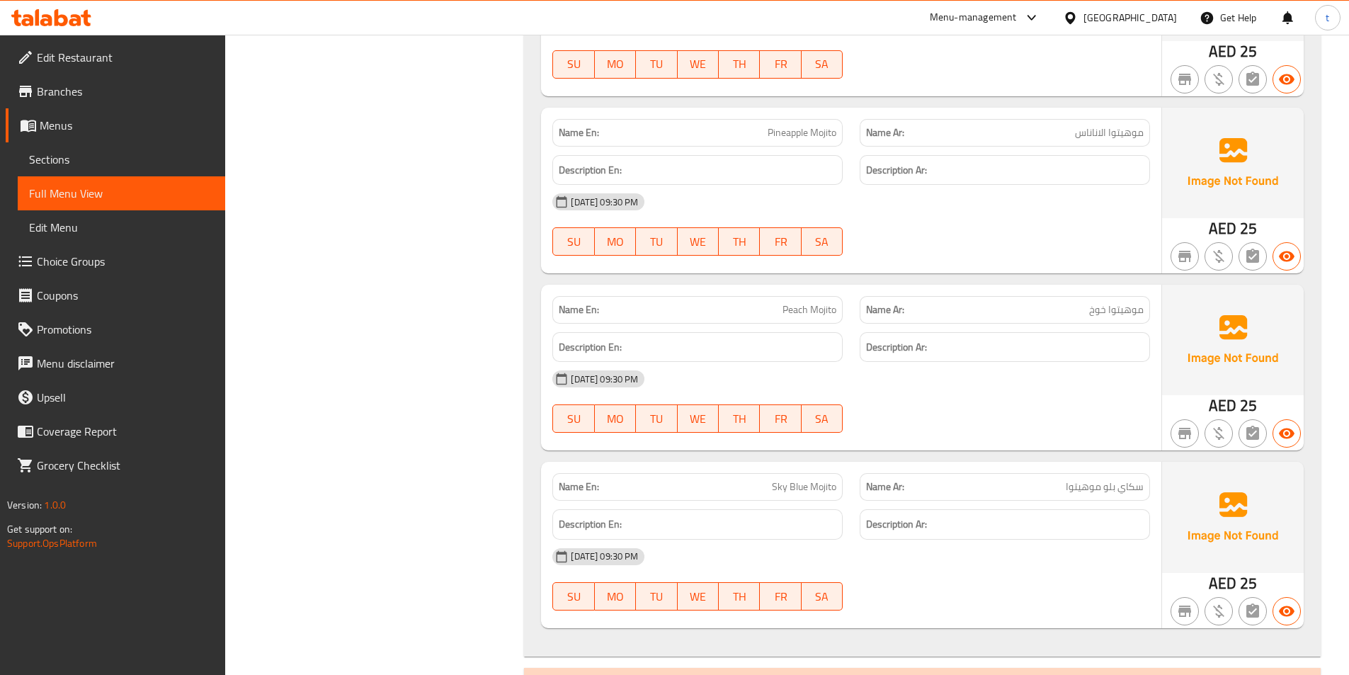
scroll to position [1983, 0]
